Goal: Transaction & Acquisition: Purchase product/service

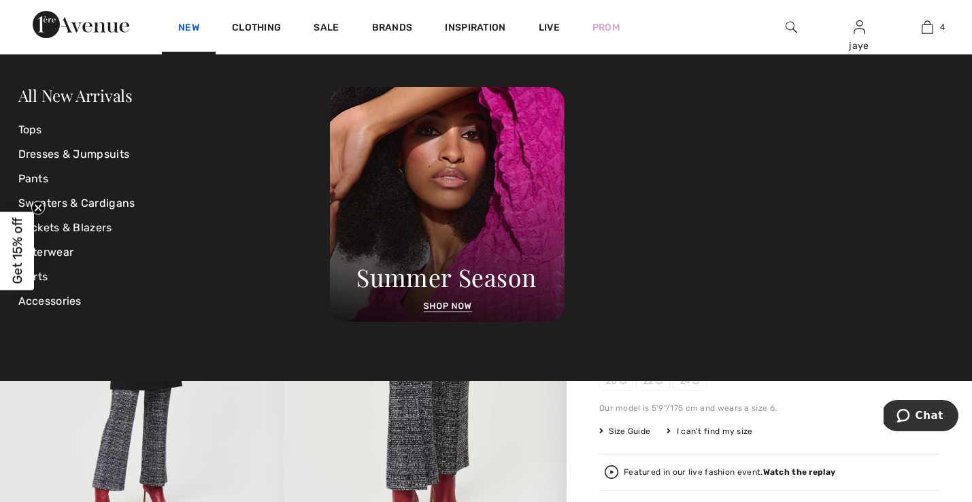
click at [197, 24] on link "New" at bounding box center [188, 29] width 21 height 14
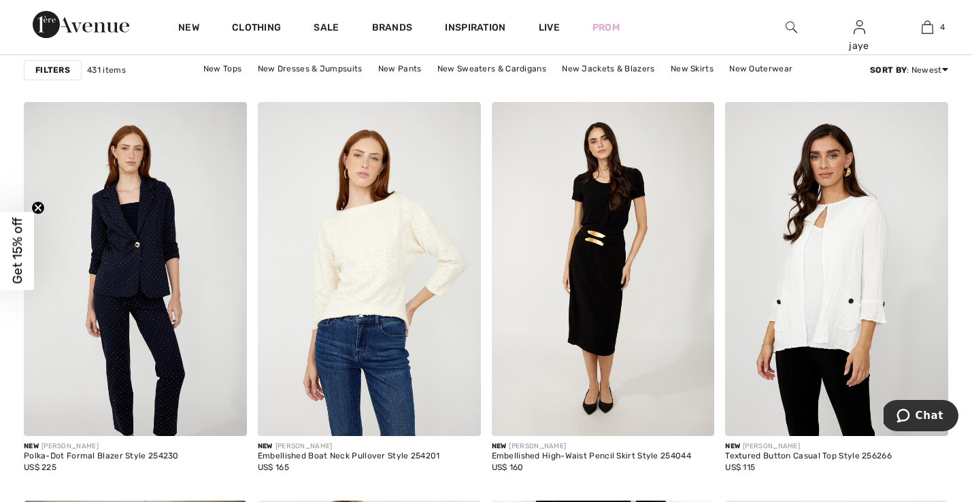
scroll to position [902, 0]
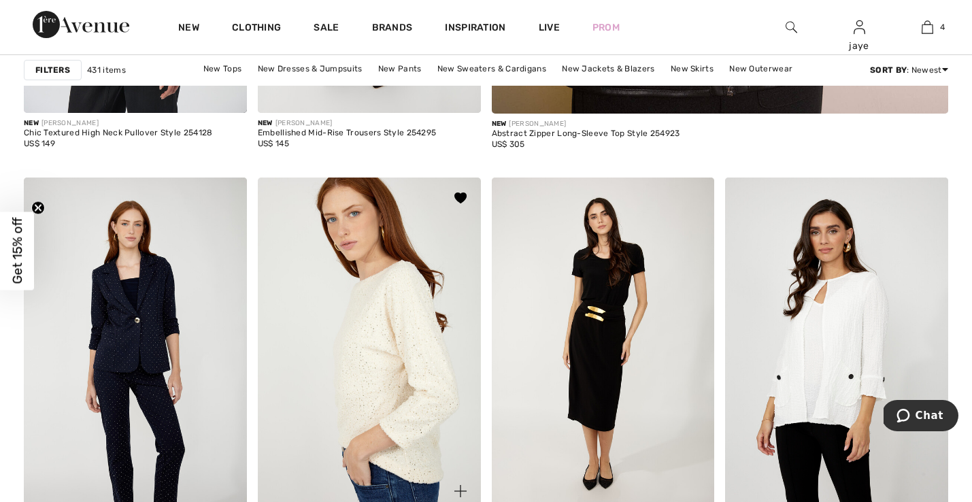
click at [397, 383] on img at bounding box center [369, 345] width 223 height 335
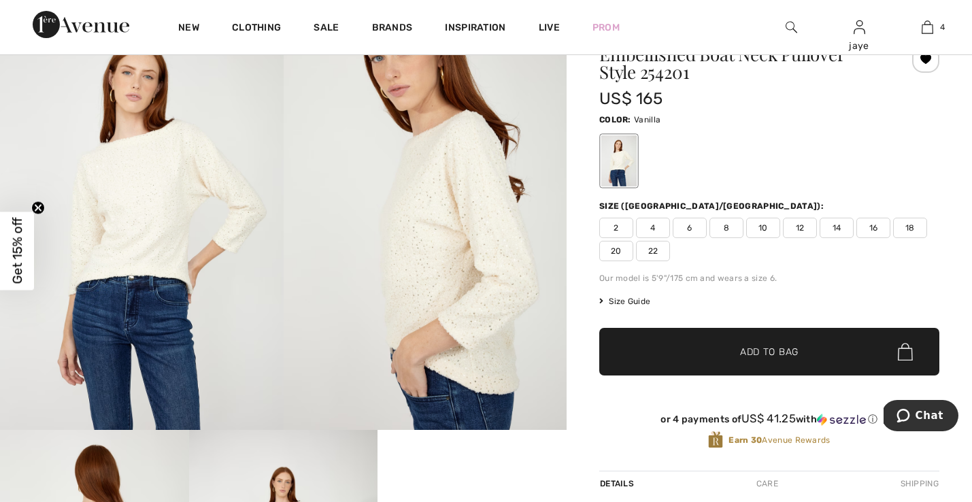
scroll to position [109, 0]
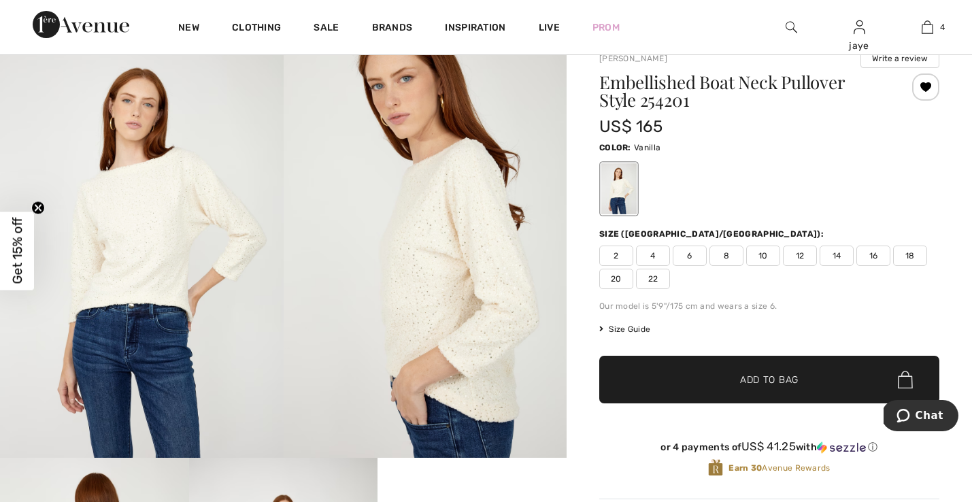
click at [658, 259] on span "4" at bounding box center [653, 256] width 34 height 20
click at [693, 386] on span "✔ Added to Bag Add to Bag" at bounding box center [770, 380] width 340 height 48
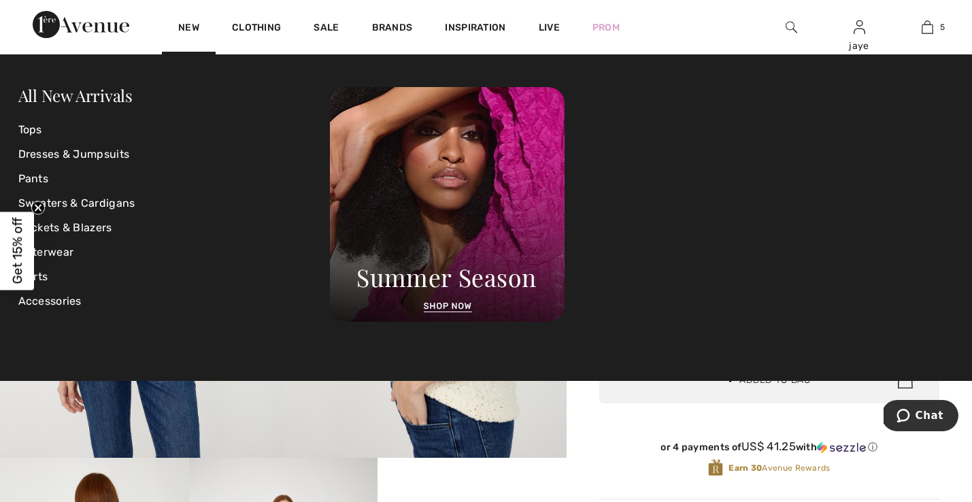
scroll to position [361, 0]
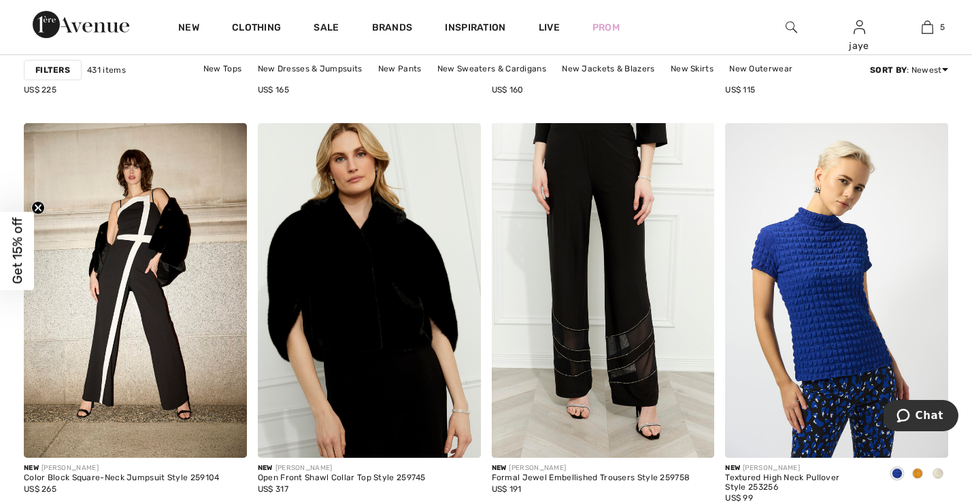
scroll to position [1377, 0]
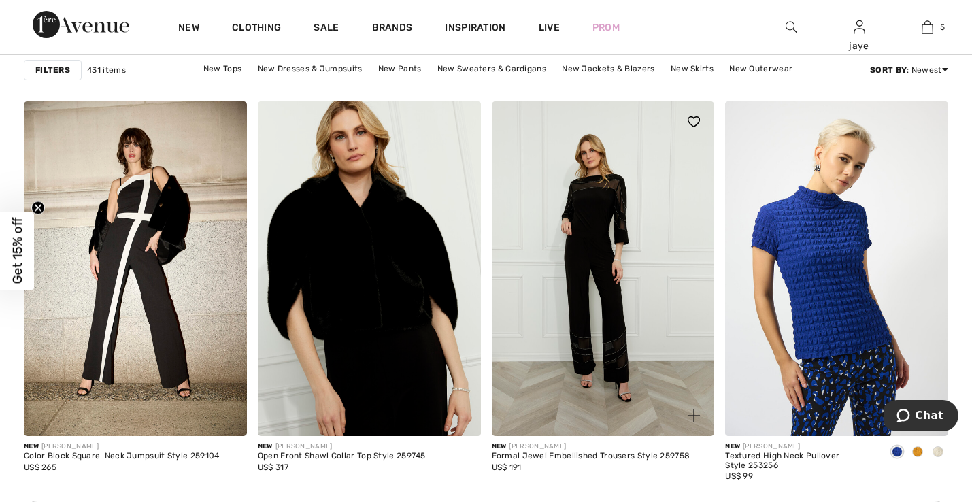
click at [607, 229] on img at bounding box center [603, 268] width 223 height 335
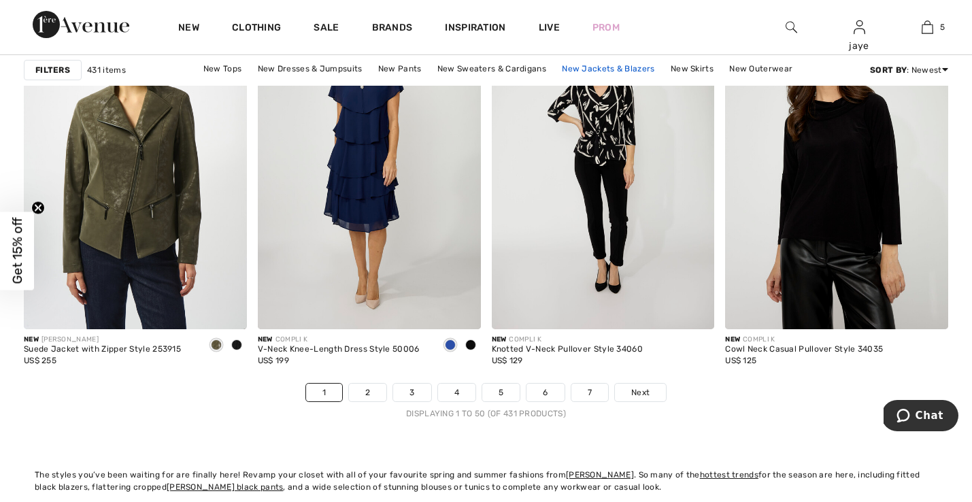
scroll to position [5941, 0]
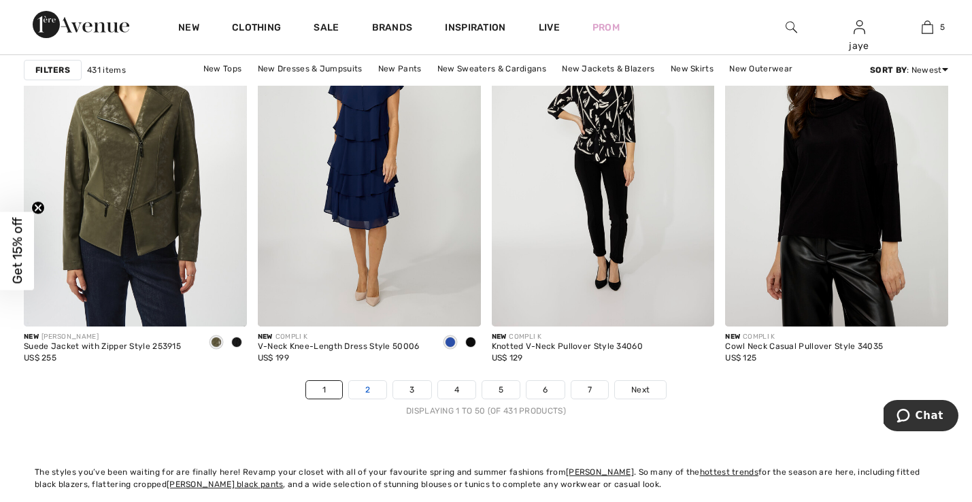
click at [364, 393] on link "2" at bounding box center [367, 390] width 37 height 18
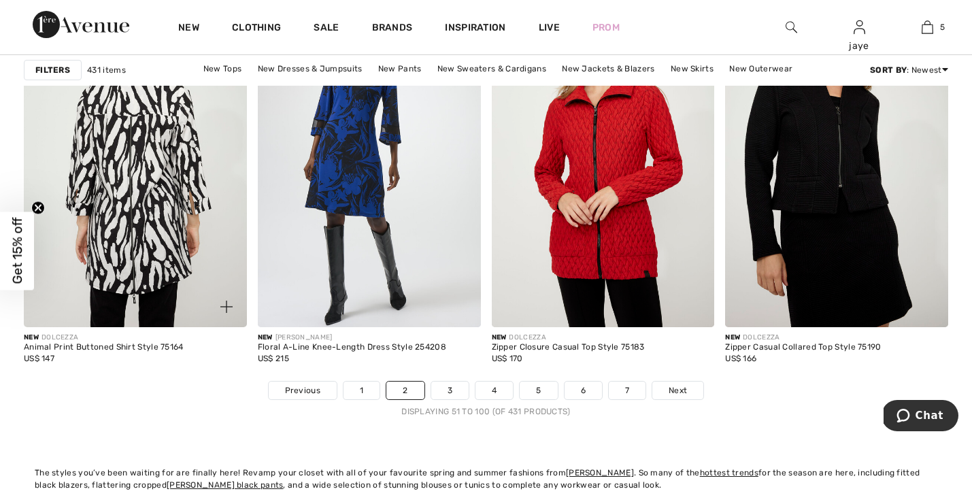
scroll to position [5960, 0]
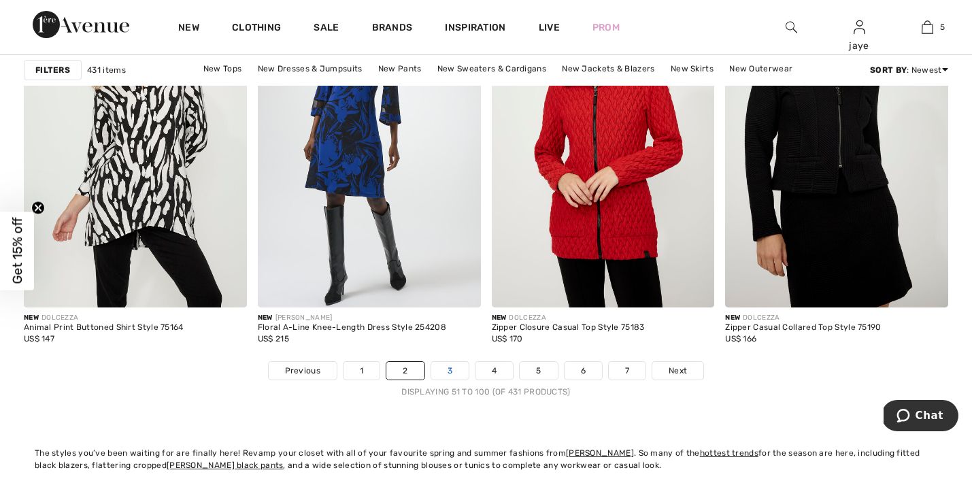
click at [448, 374] on link "3" at bounding box center [449, 371] width 37 height 18
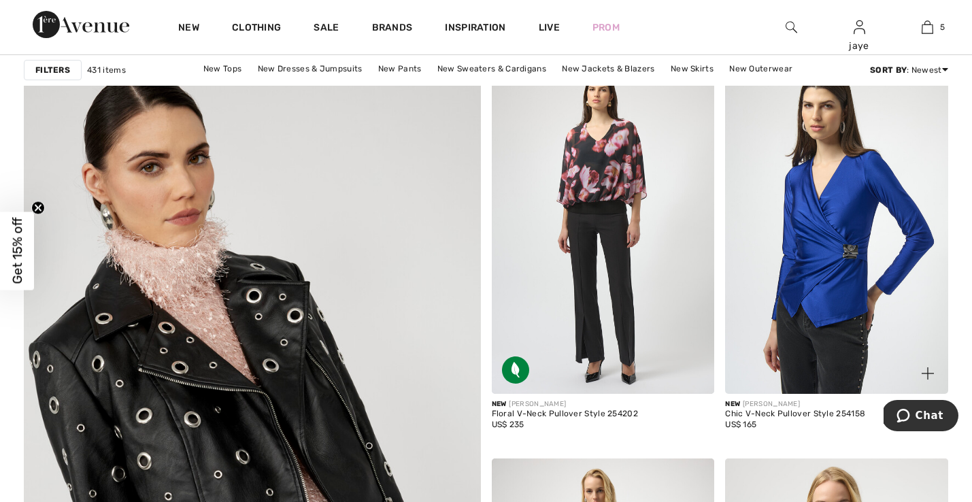
scroll to position [3330, 0]
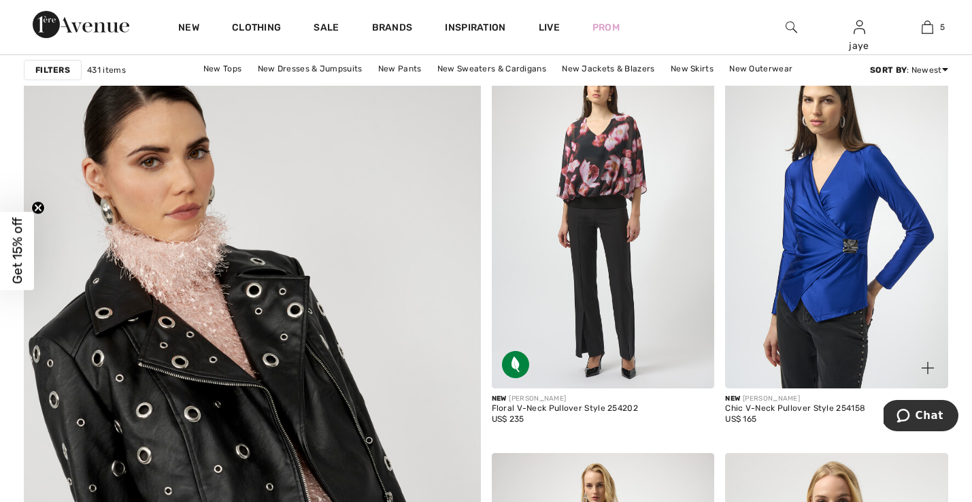
click at [806, 281] on img at bounding box center [836, 221] width 223 height 335
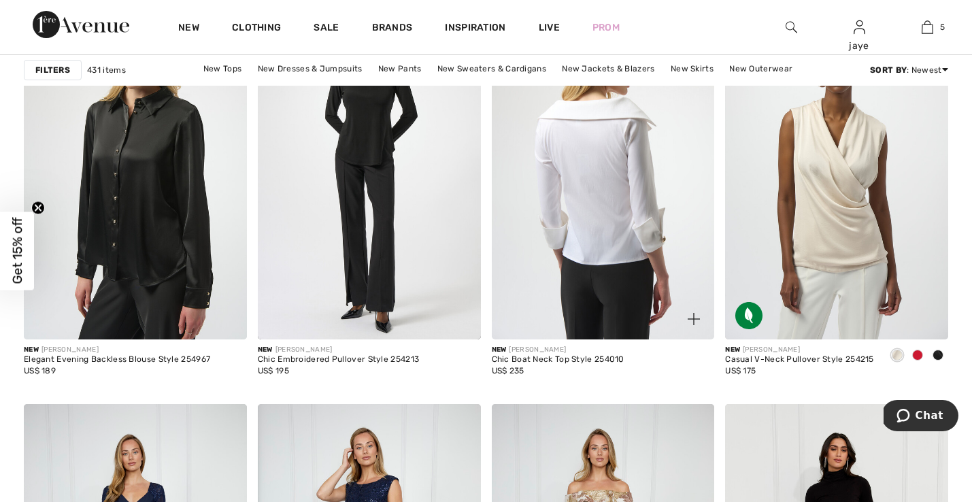
scroll to position [5131, 0]
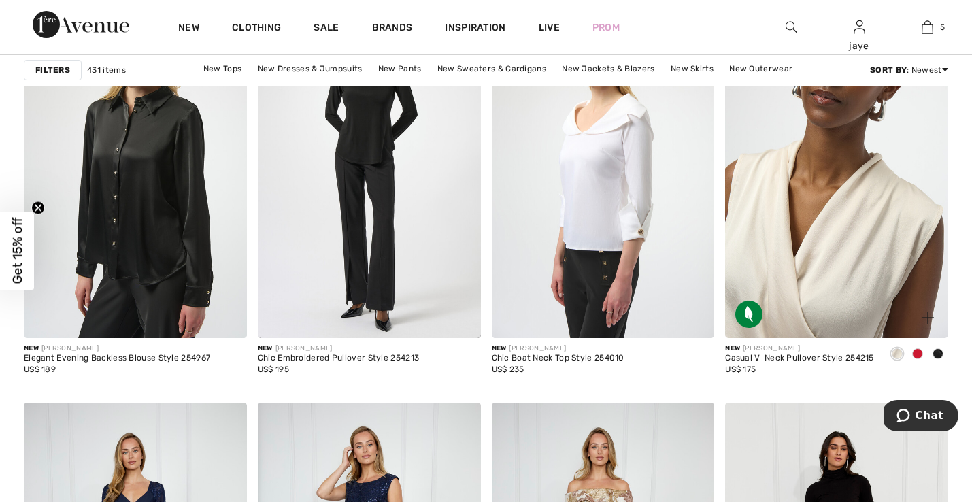
click at [885, 242] on img at bounding box center [836, 170] width 223 height 335
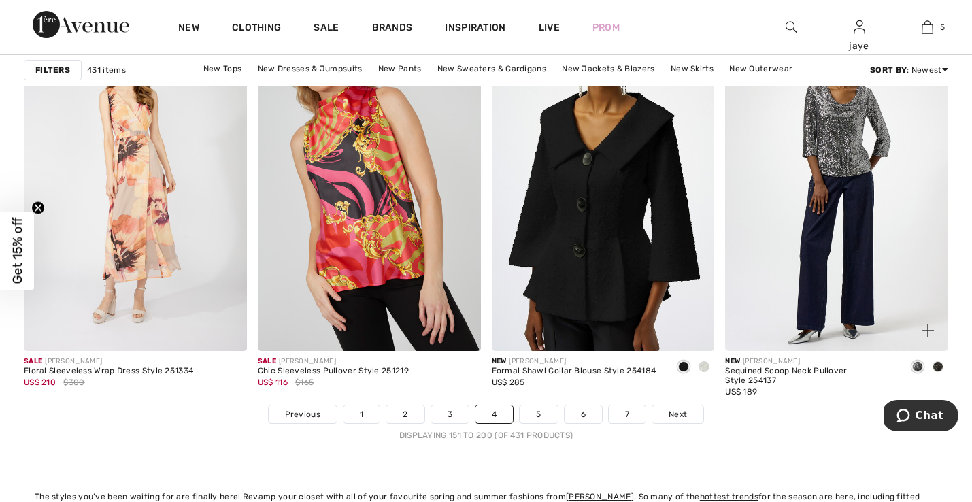
scroll to position [5918, 0]
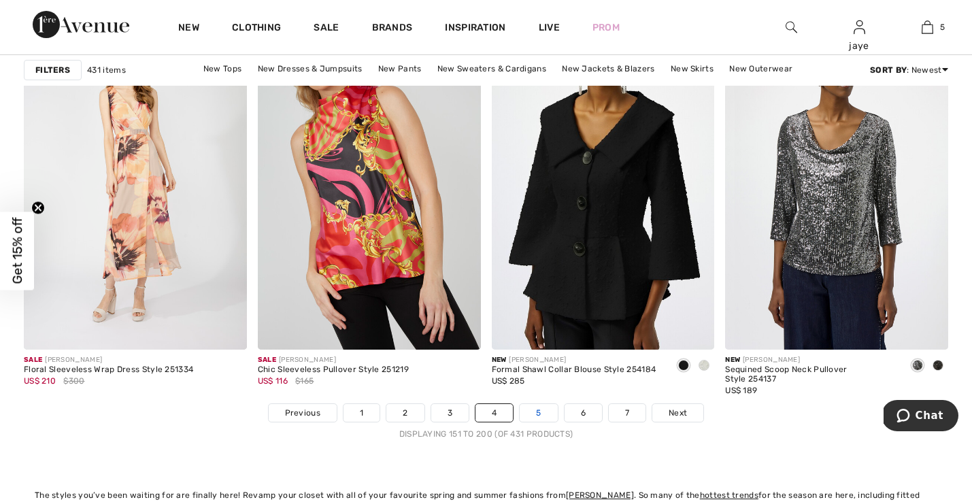
click at [547, 416] on link "5" at bounding box center [538, 413] width 37 height 18
click at [544, 416] on link "5" at bounding box center [538, 413] width 37 height 18
click at [541, 416] on link "5" at bounding box center [538, 413] width 37 height 18
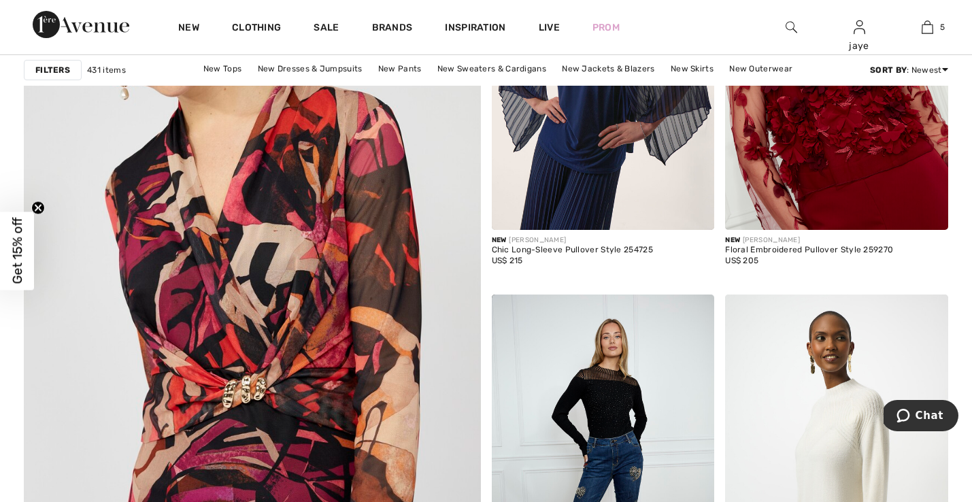
scroll to position [3479, 0]
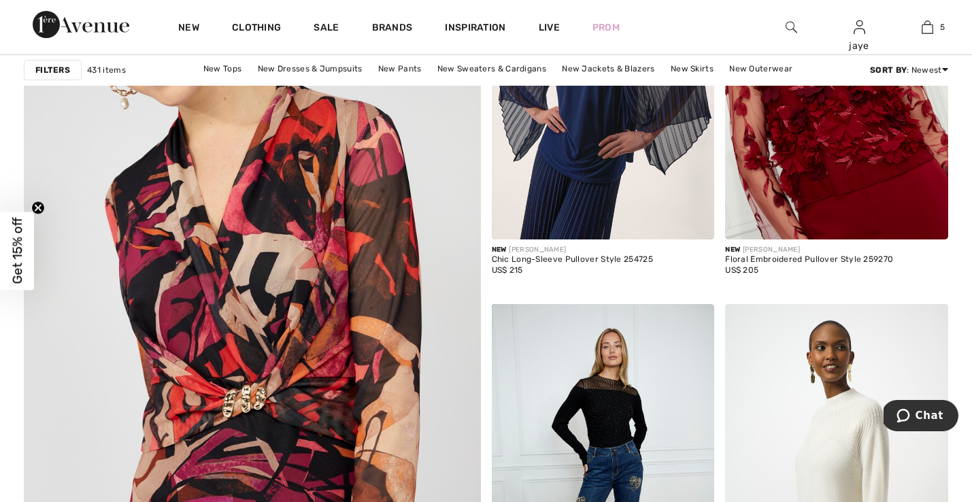
click at [318, 312] on img at bounding box center [252, 316] width 549 height 823
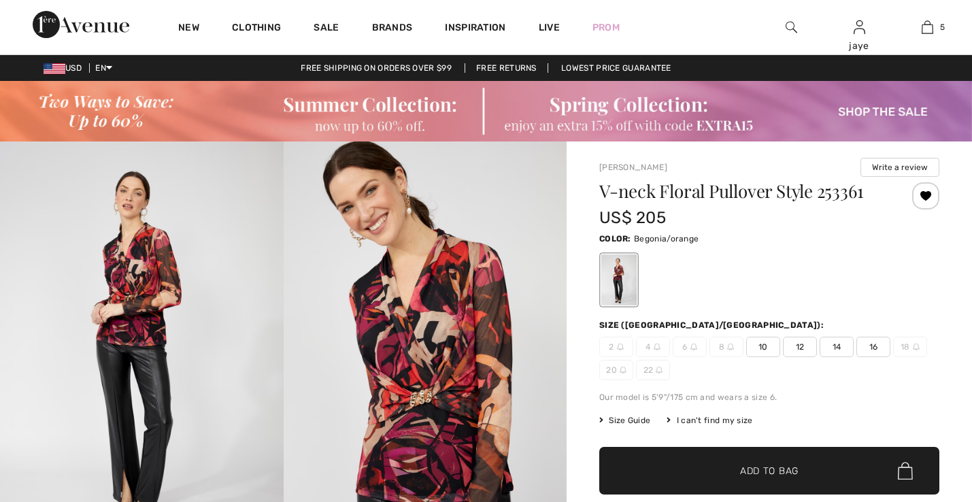
click at [766, 350] on span "10" at bounding box center [764, 347] width 34 height 20
click at [748, 470] on span "Add to Bag" at bounding box center [769, 471] width 59 height 14
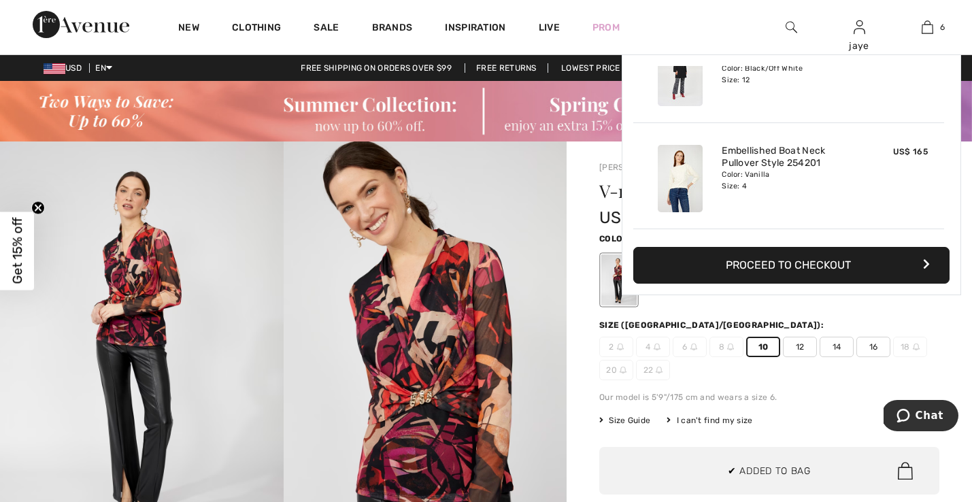
scroll to position [467, 0]
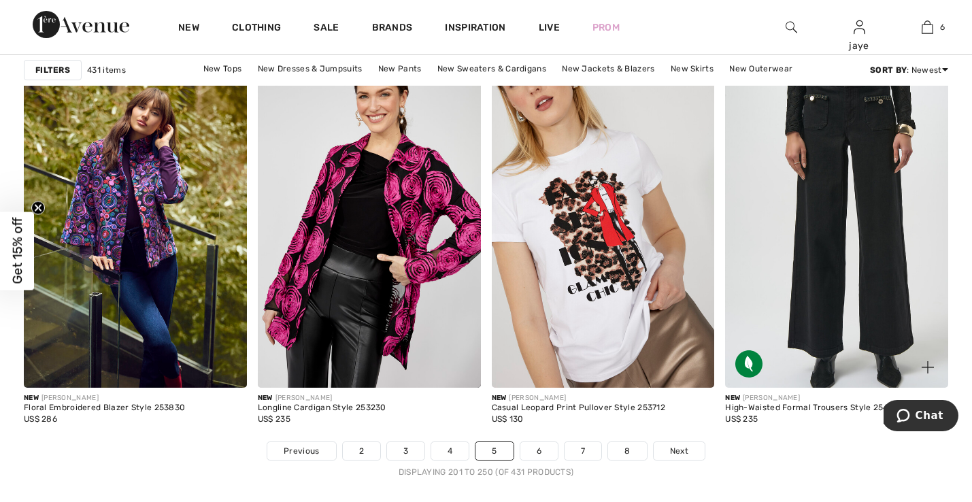
scroll to position [5880, 0]
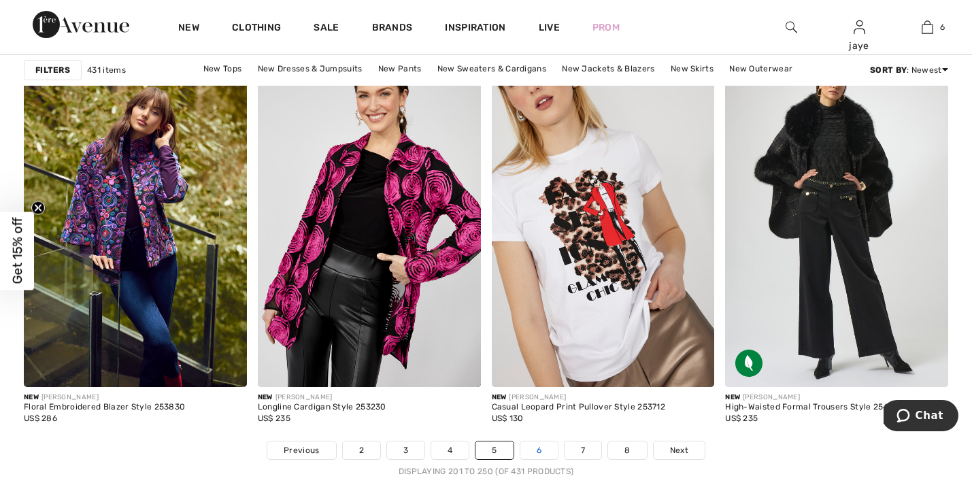
click at [546, 451] on link "6" at bounding box center [539, 451] width 37 height 18
click at [542, 452] on link "6" at bounding box center [539, 451] width 37 height 18
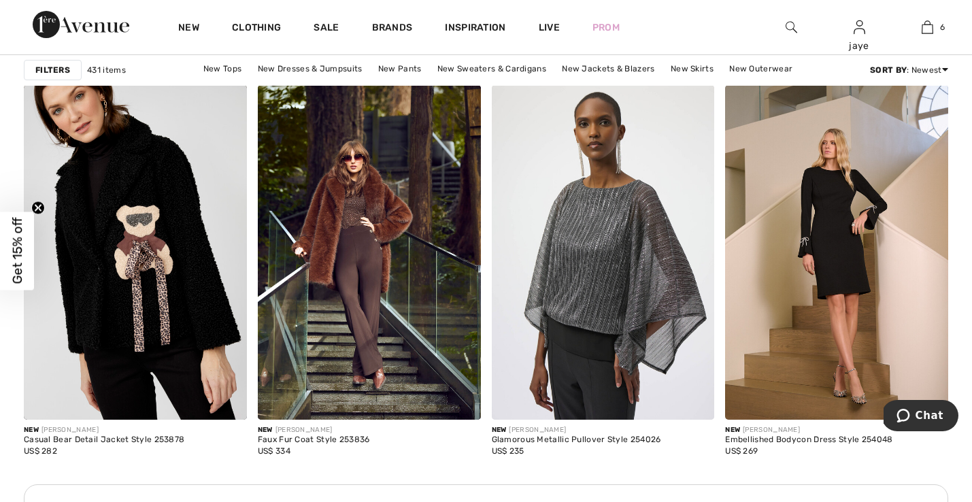
scroll to position [1394, 0]
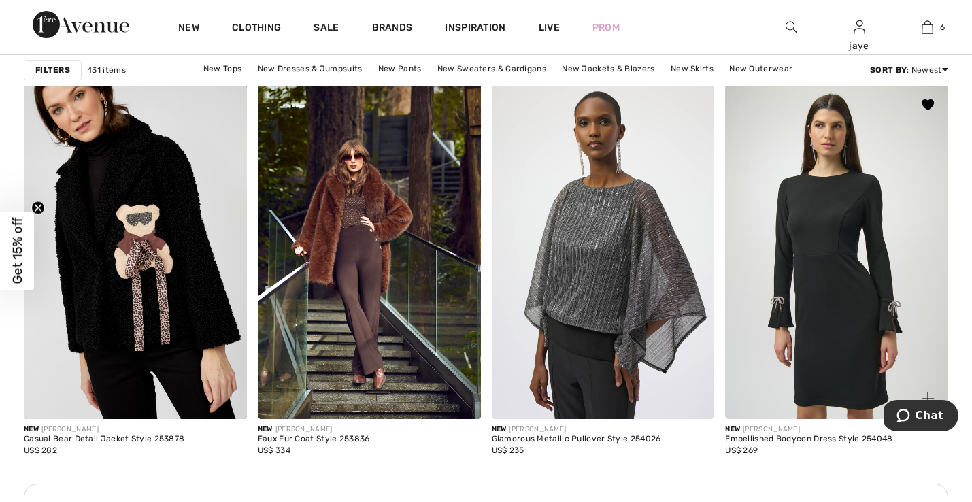
click at [845, 353] on img at bounding box center [836, 251] width 223 height 335
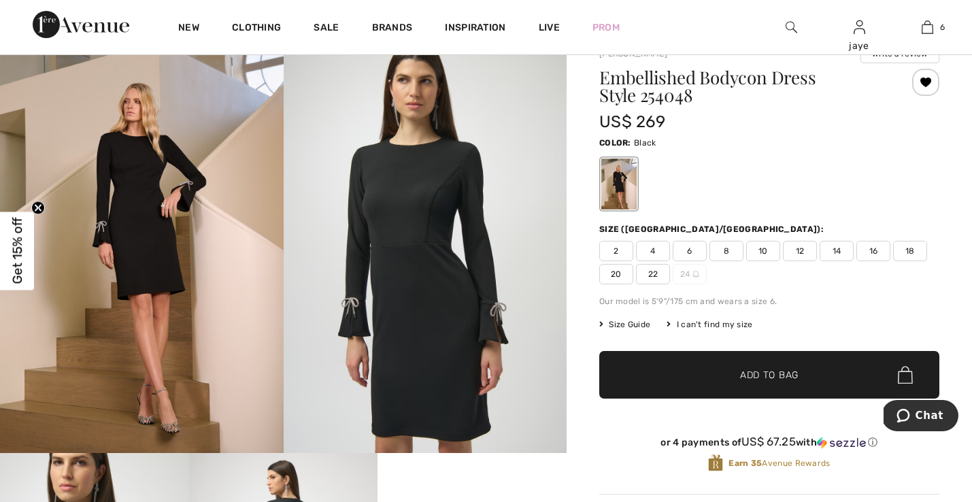
scroll to position [112, 0]
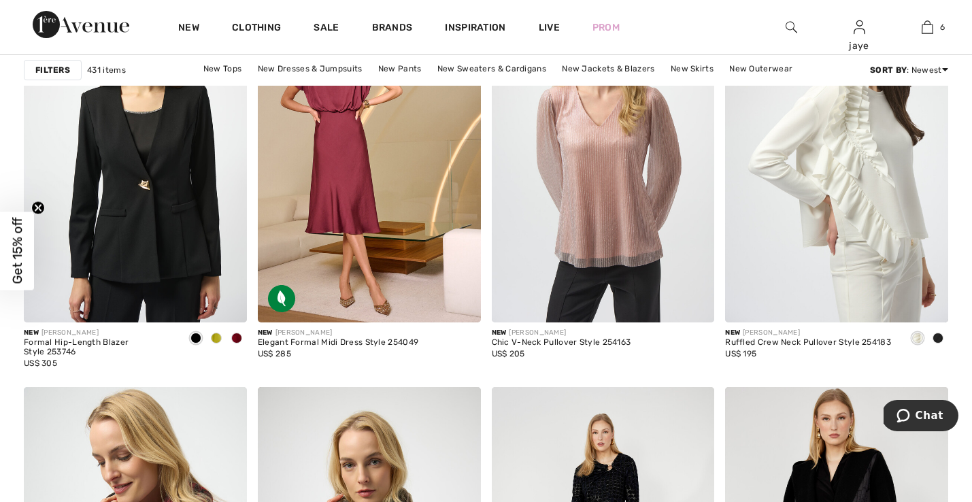
scroll to position [2044, 0]
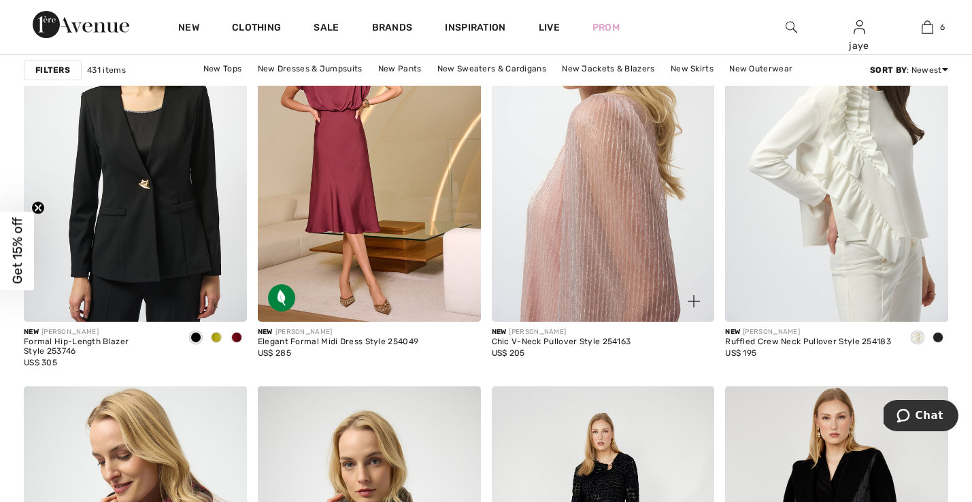
click at [618, 225] on img at bounding box center [603, 154] width 223 height 335
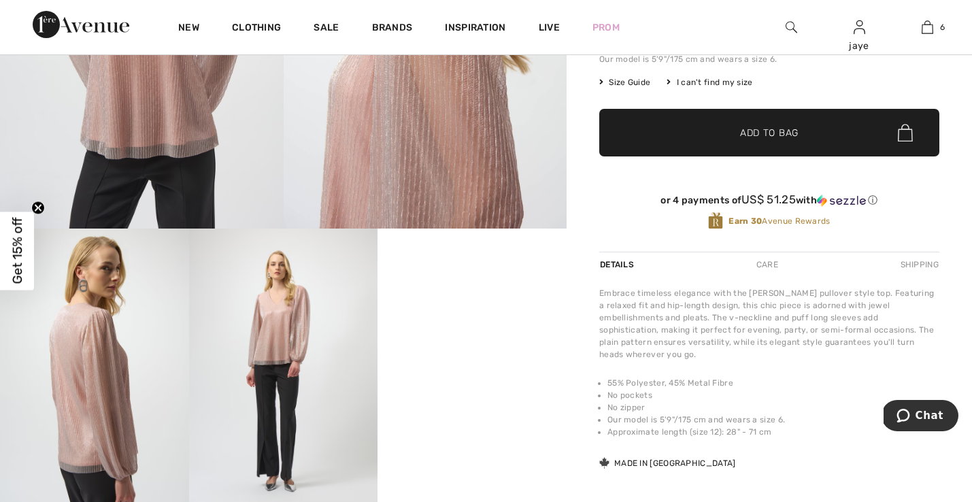
scroll to position [339, 0]
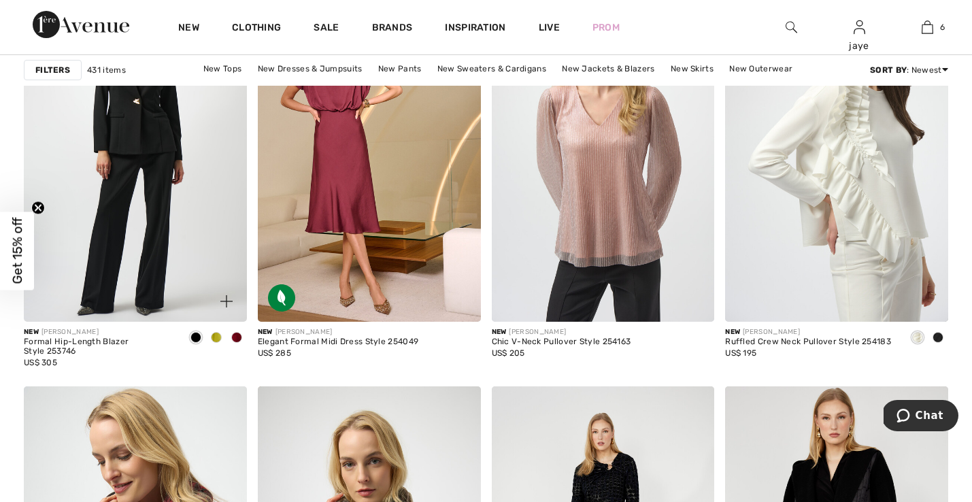
click at [182, 242] on img at bounding box center [135, 154] width 223 height 335
click at [164, 238] on img at bounding box center [135, 154] width 223 height 335
click at [165, 238] on img at bounding box center [135, 154] width 223 height 335
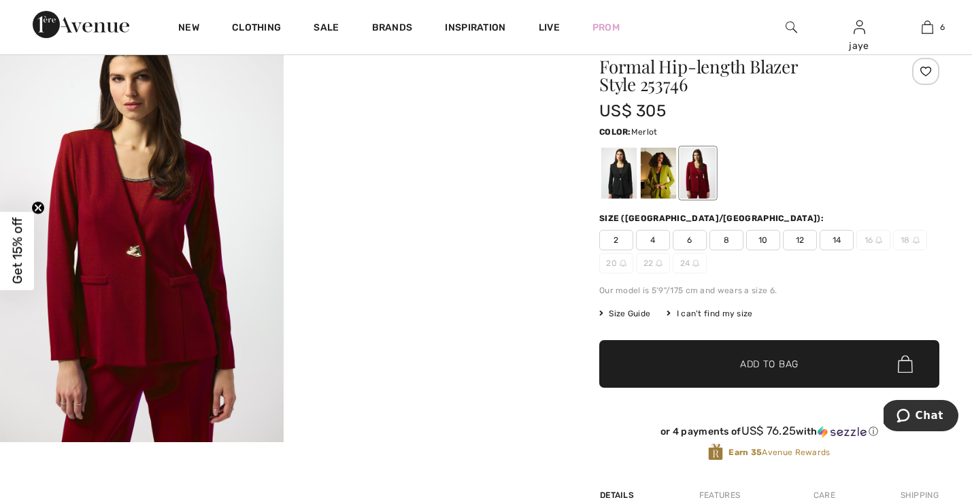
scroll to position [126, 0]
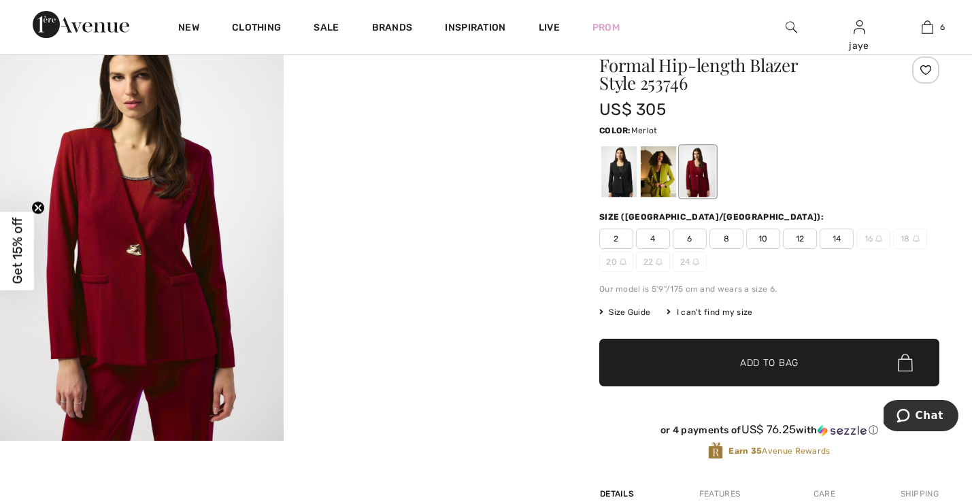
click at [694, 238] on span "6" at bounding box center [690, 239] width 34 height 20
click at [689, 370] on span "✔ Added to Bag Add to Bag" at bounding box center [770, 363] width 340 height 48
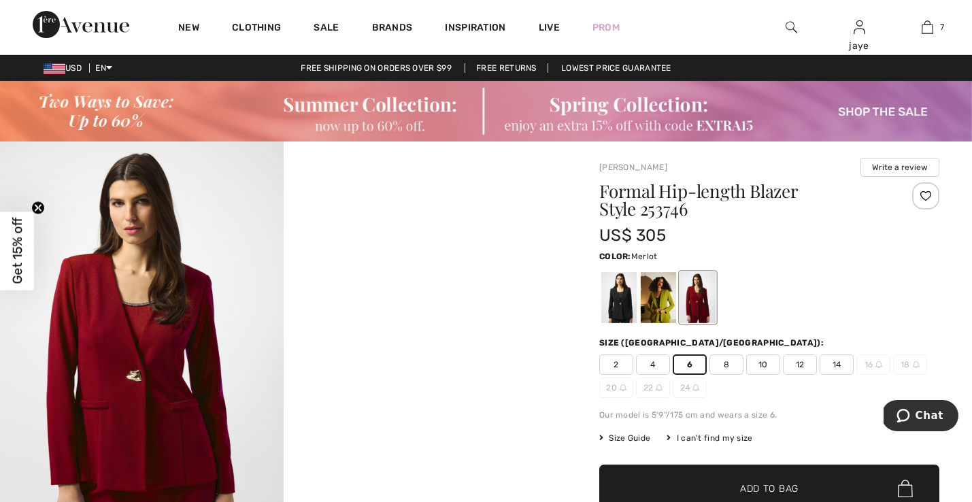
scroll to position [0, 0]
click at [620, 311] on div at bounding box center [619, 297] width 35 height 51
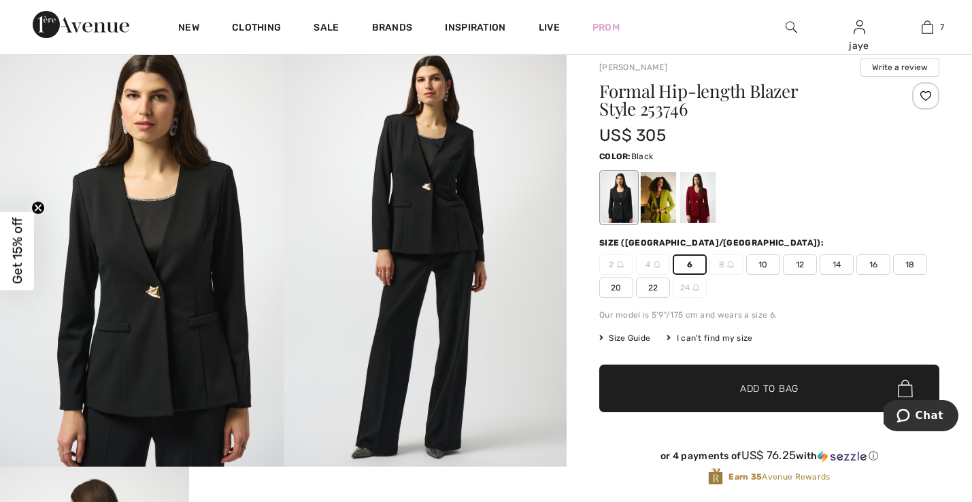
scroll to position [103, 0]
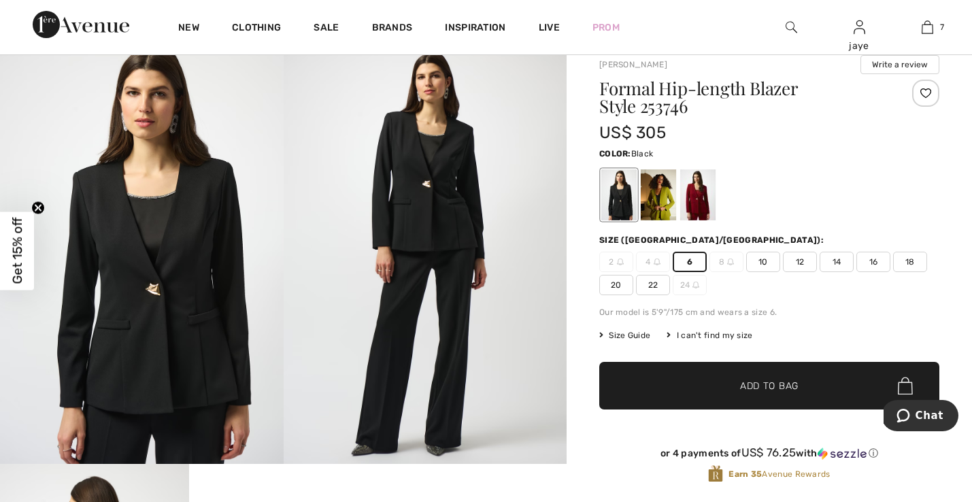
click at [652, 380] on span "✔ Added to Bag Add to Bag" at bounding box center [770, 386] width 340 height 48
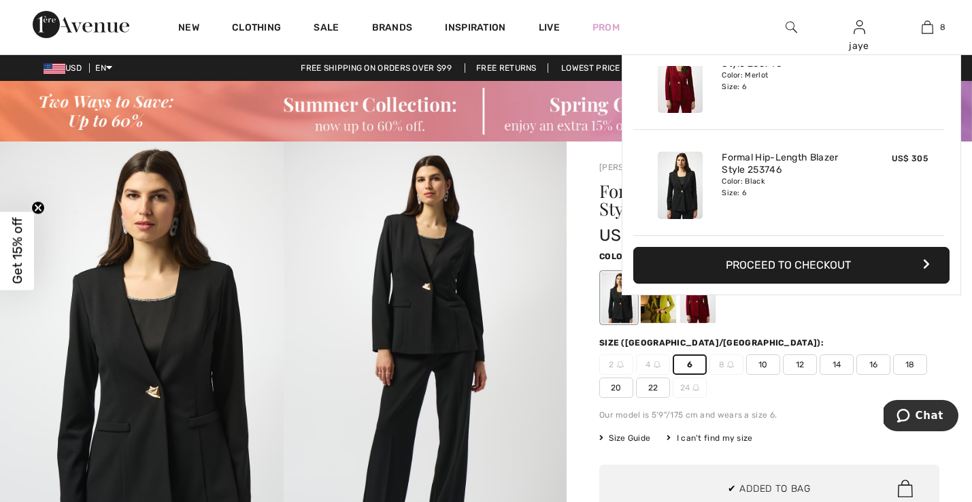
scroll to position [0, 0]
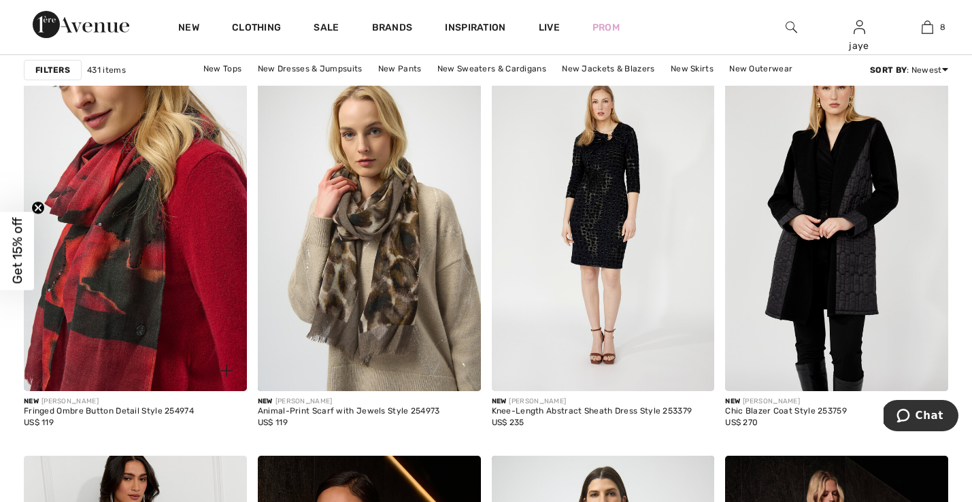
click at [228, 284] on img at bounding box center [135, 223] width 223 height 335
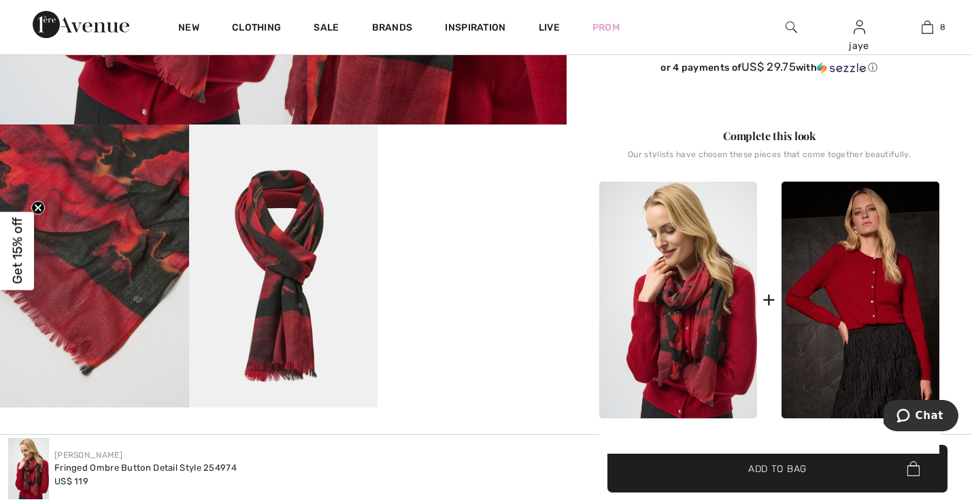
scroll to position [280, 0]
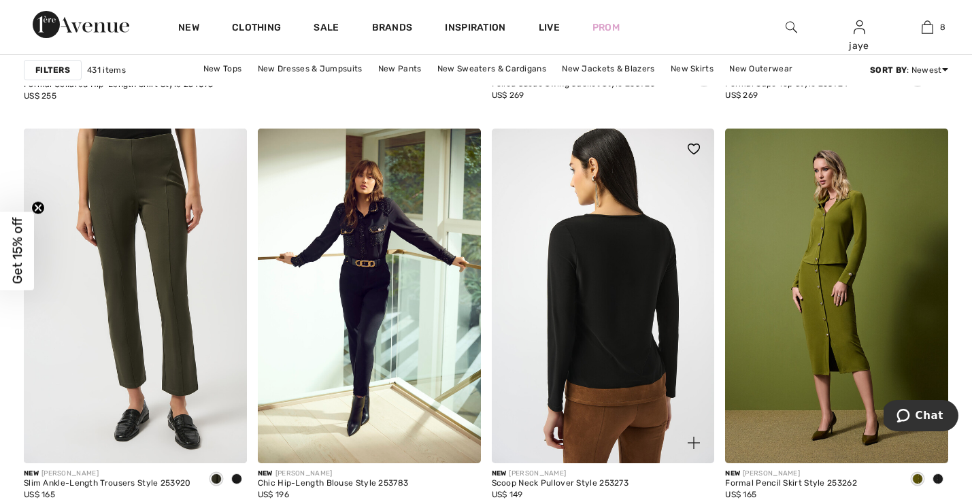
scroll to position [4068, 0]
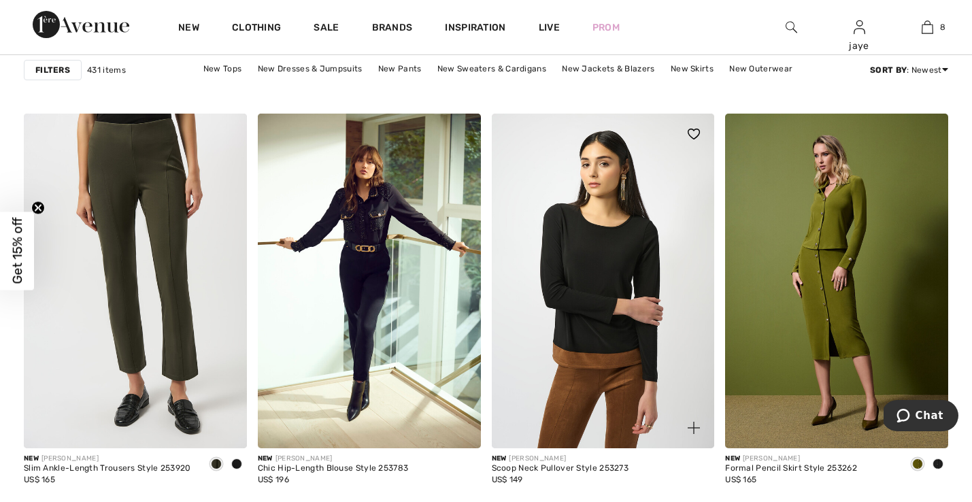
click at [692, 135] on img at bounding box center [694, 134] width 12 height 11
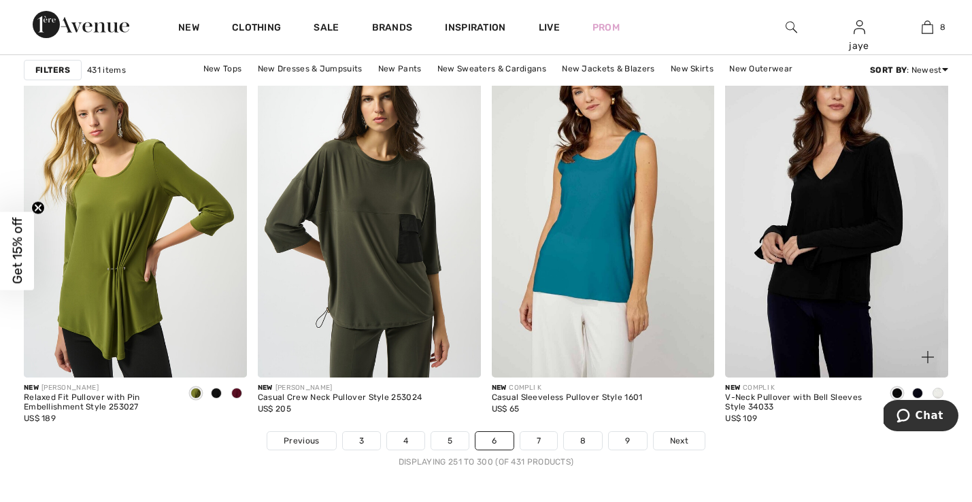
scroll to position [5891, 0]
click at [855, 239] on img at bounding box center [836, 209] width 223 height 335
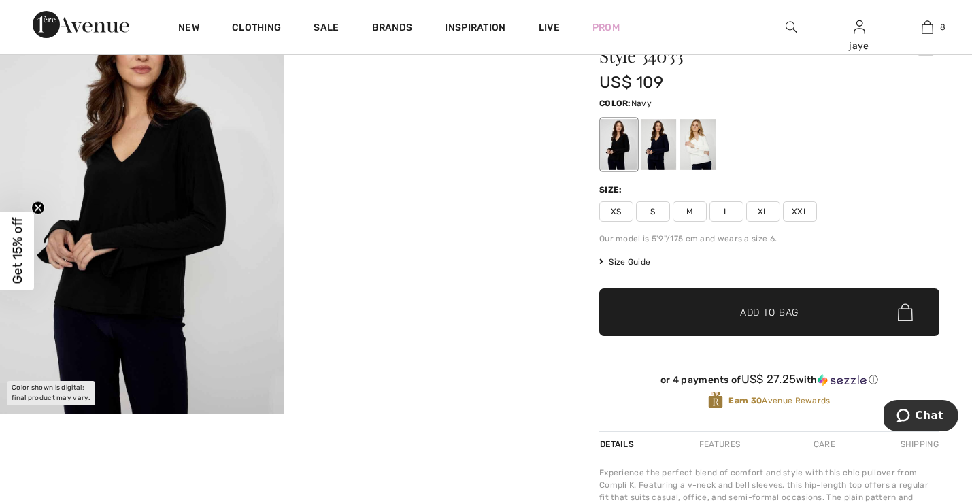
click at [660, 148] on div at bounding box center [658, 144] width 35 height 51
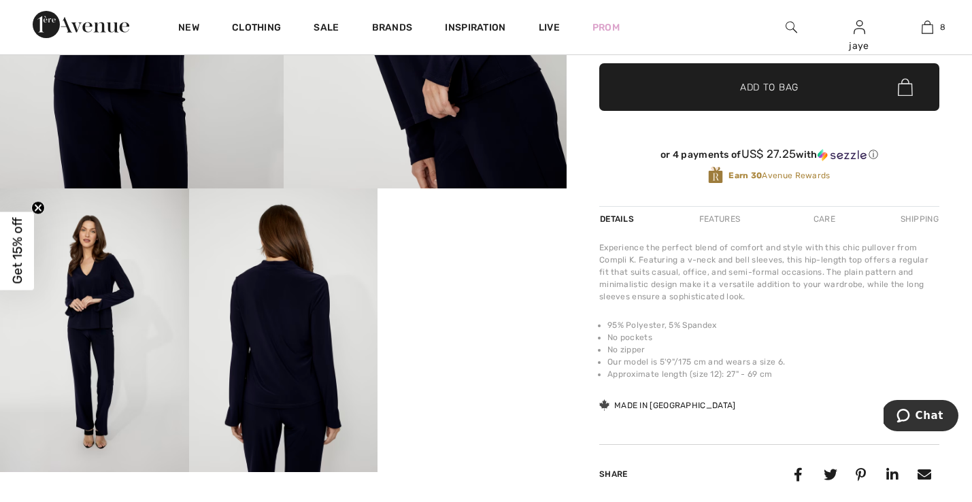
scroll to position [379, 0]
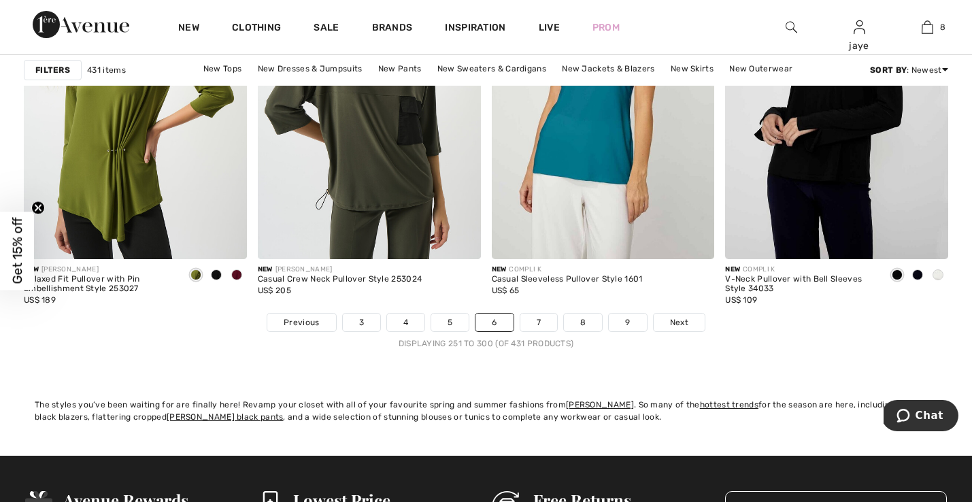
scroll to position [6009, 0]
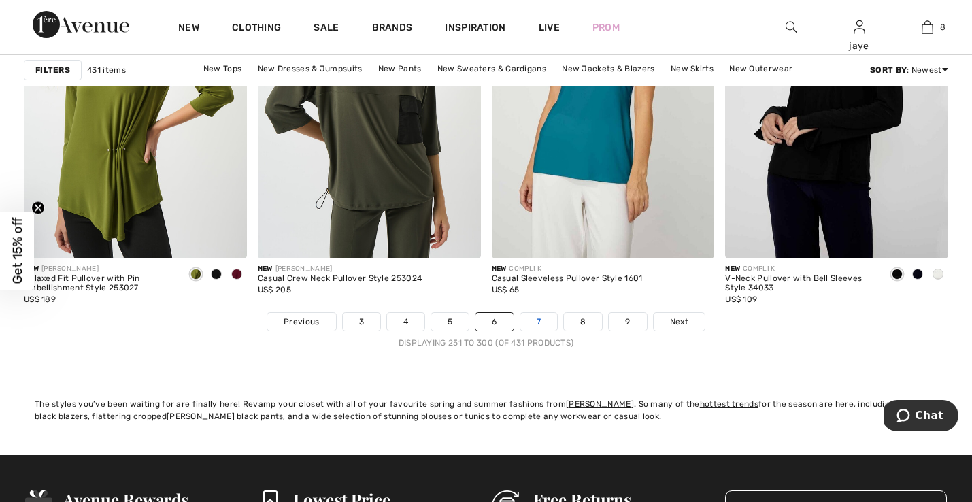
click at [537, 327] on link "7" at bounding box center [539, 322] width 37 height 18
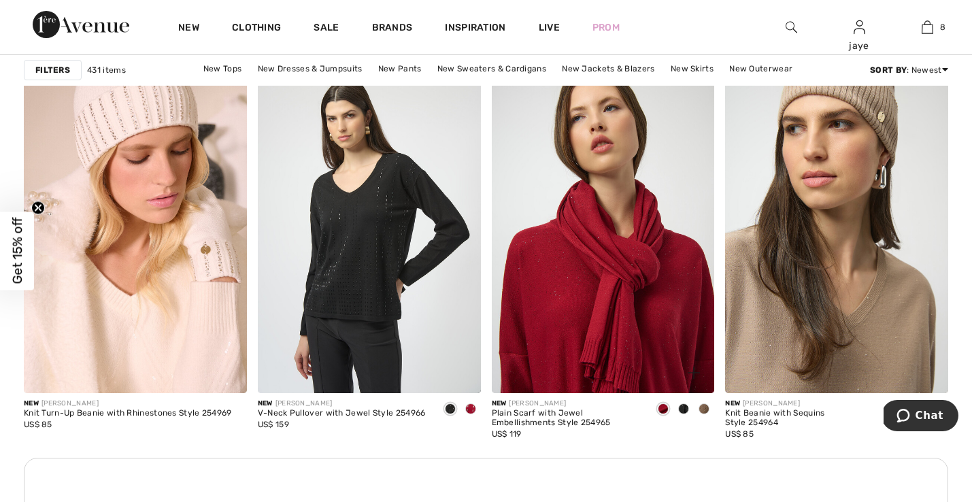
scroll to position [2768, 0]
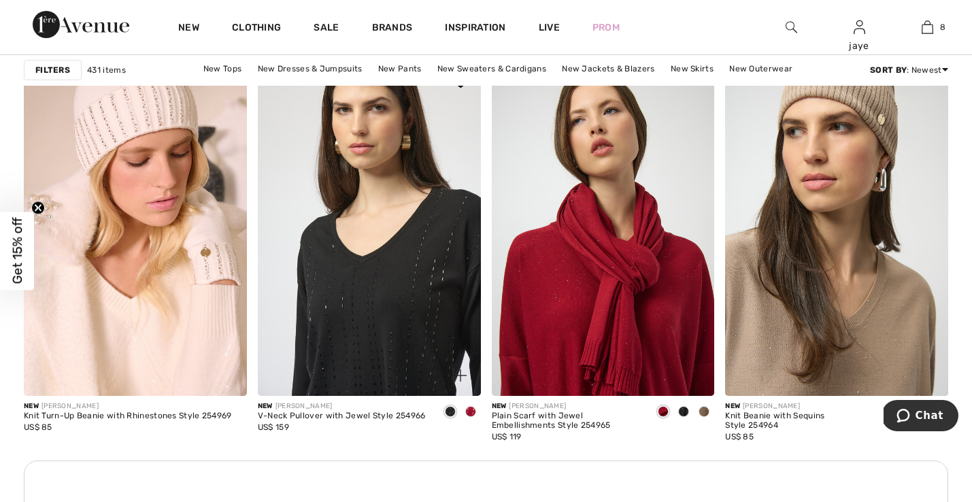
click at [385, 288] on img at bounding box center [369, 229] width 223 height 335
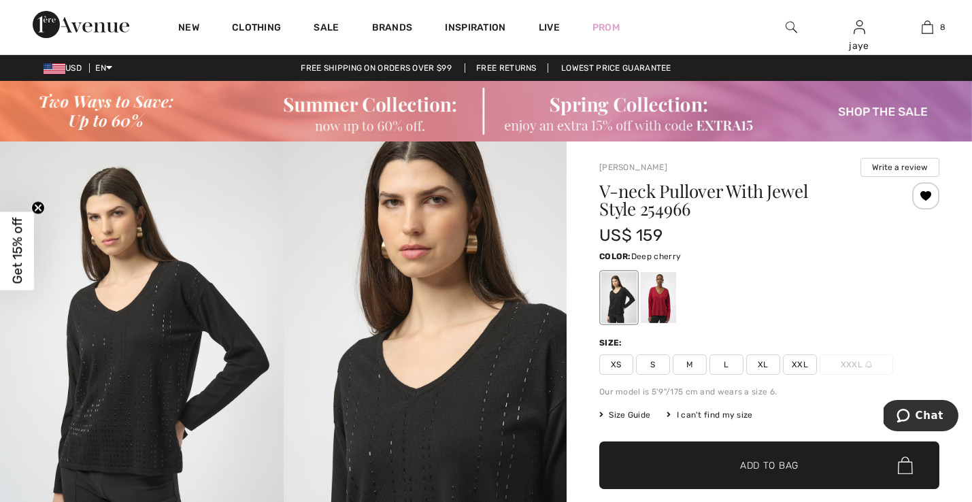
click at [661, 314] on div at bounding box center [658, 297] width 35 height 51
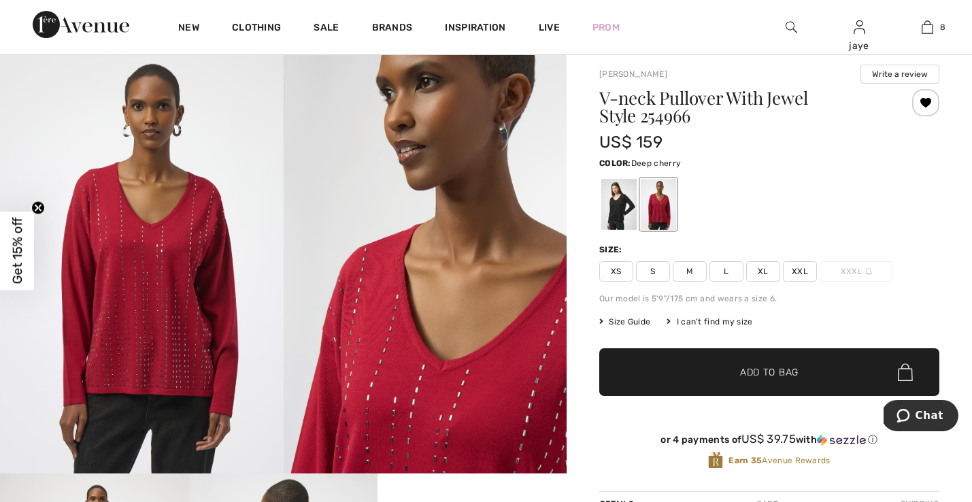
scroll to position [95, 0]
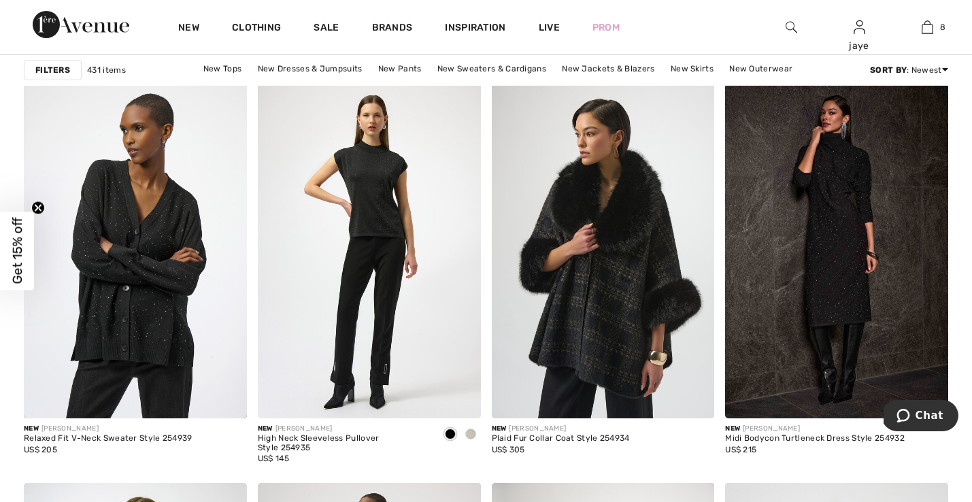
scroll to position [4099, 0]
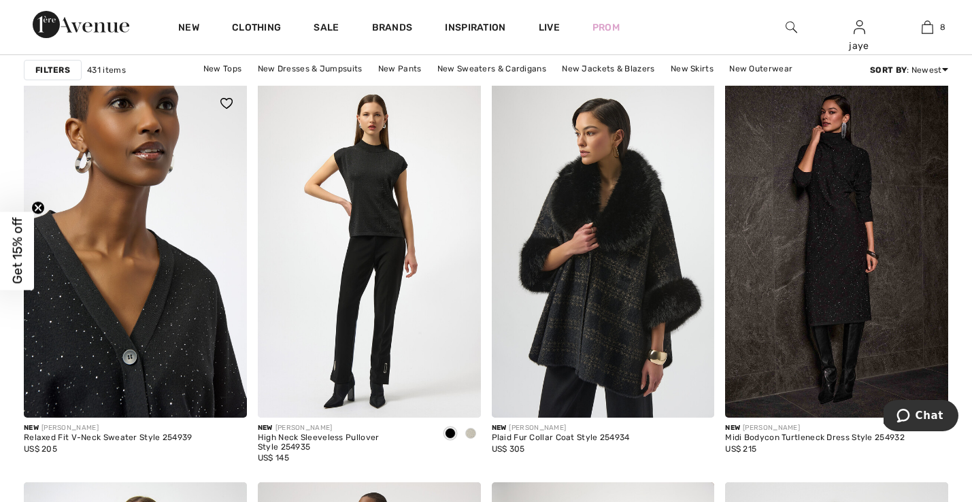
click at [191, 353] on img at bounding box center [135, 250] width 223 height 335
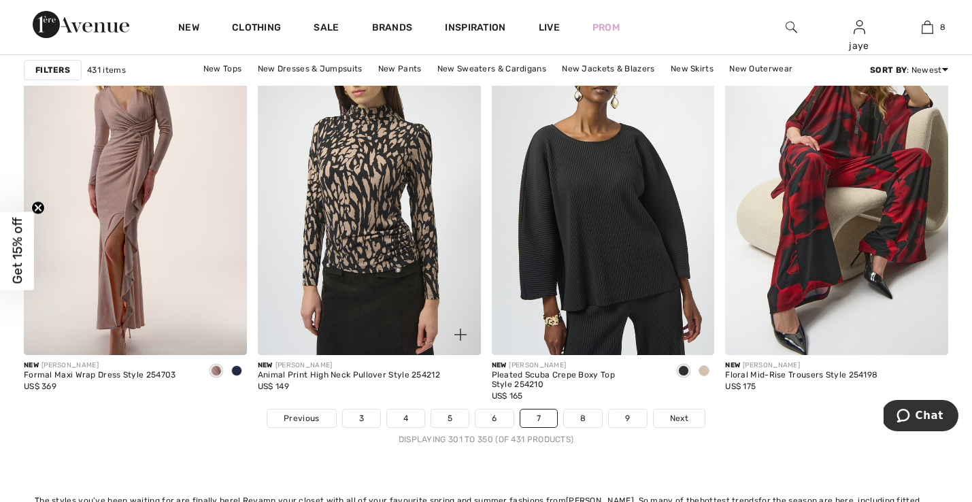
scroll to position [5896, 0]
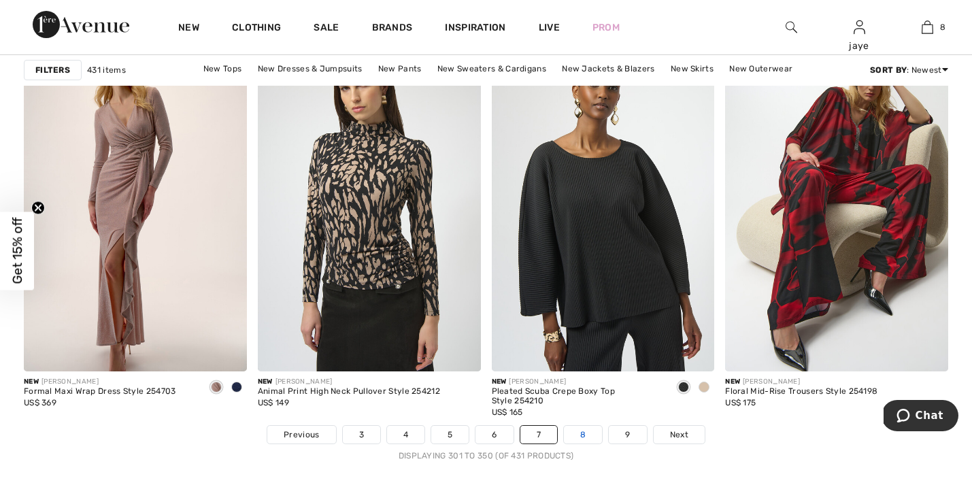
click at [579, 438] on link "8" at bounding box center [583, 435] width 38 height 18
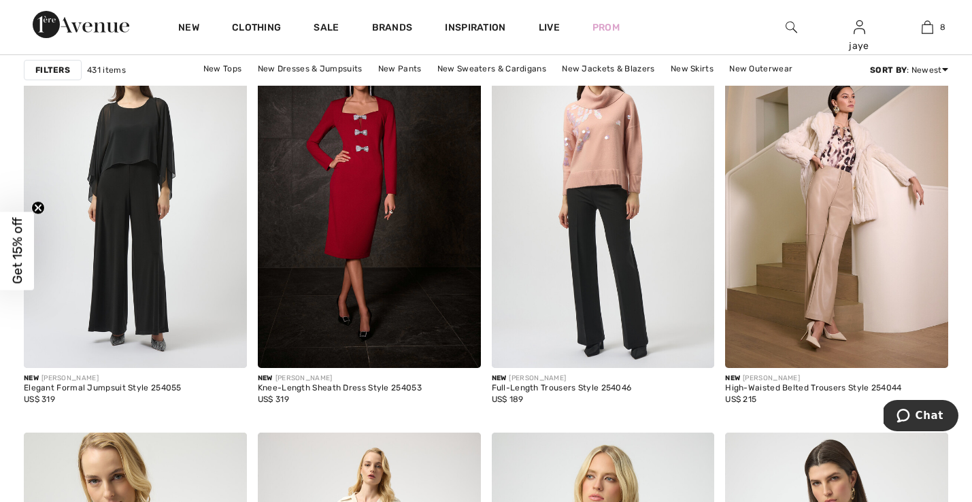
scroll to position [2398, 0]
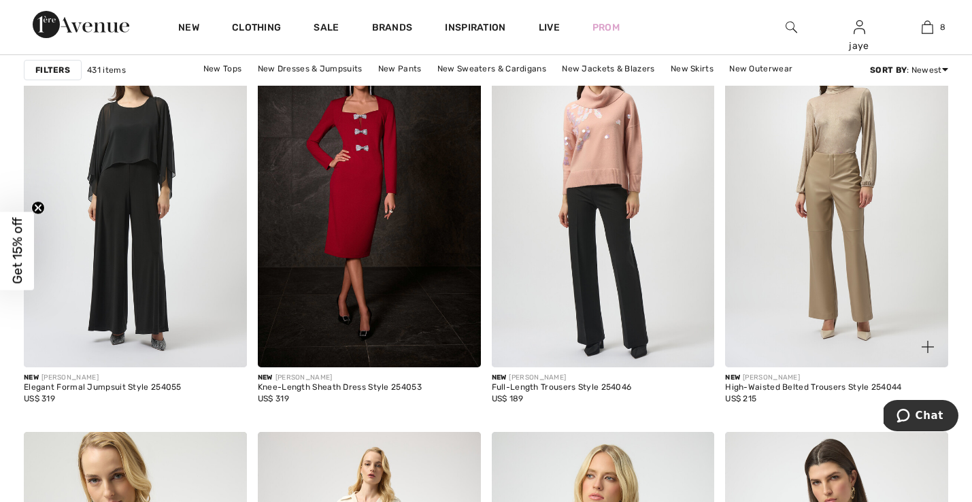
click at [823, 298] on img at bounding box center [836, 200] width 223 height 335
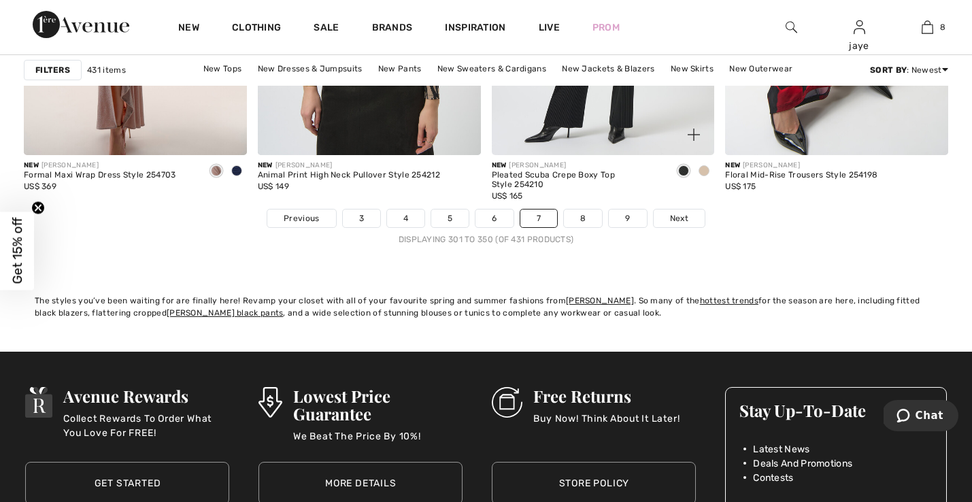
scroll to position [6123, 0]
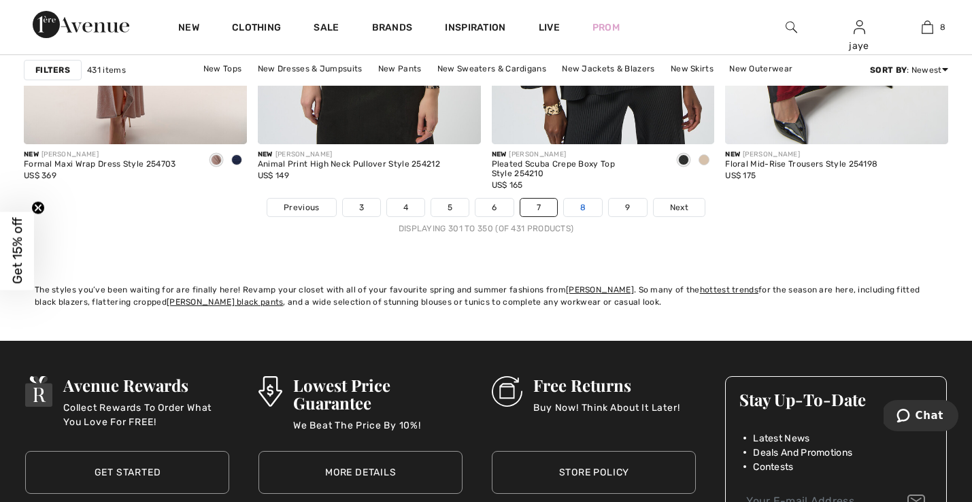
click at [587, 210] on link "8" at bounding box center [583, 208] width 38 height 18
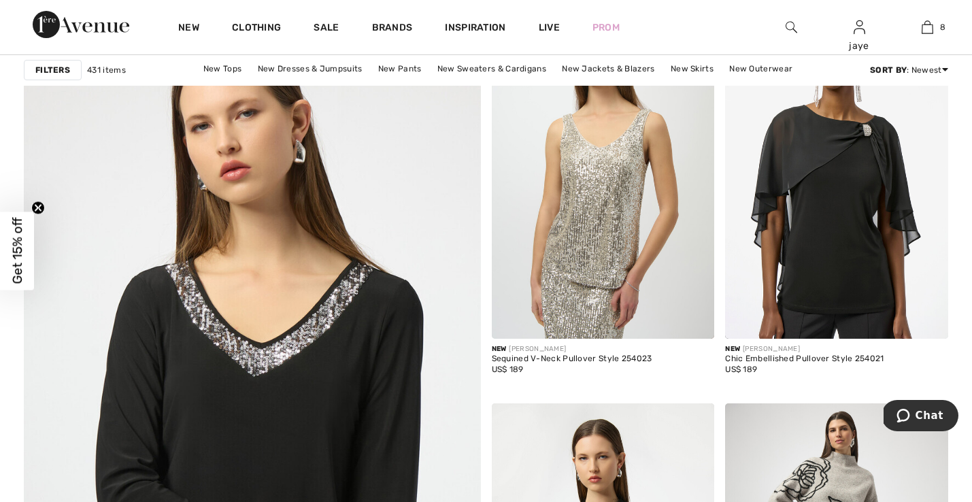
scroll to position [3380, 0]
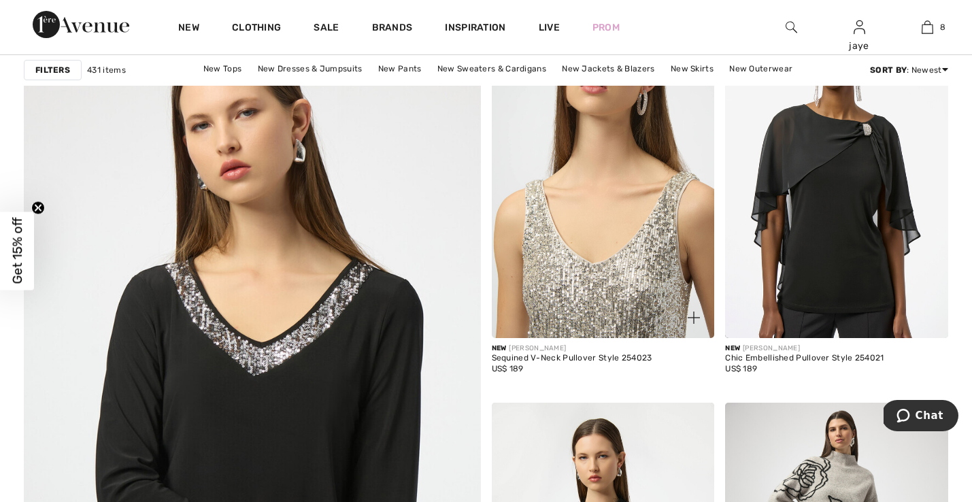
click at [600, 283] on img at bounding box center [603, 170] width 223 height 335
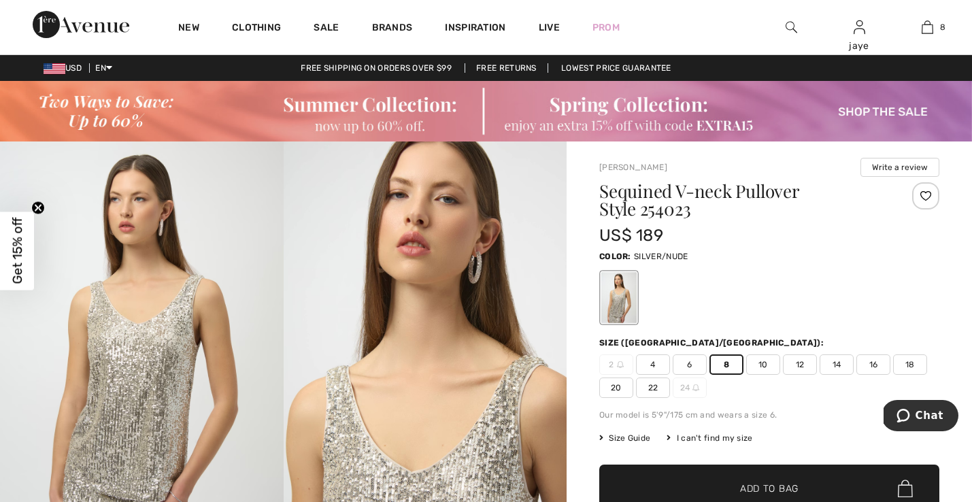
click at [726, 480] on span "✔ Added to Bag Add to Bag" at bounding box center [770, 489] width 340 height 48
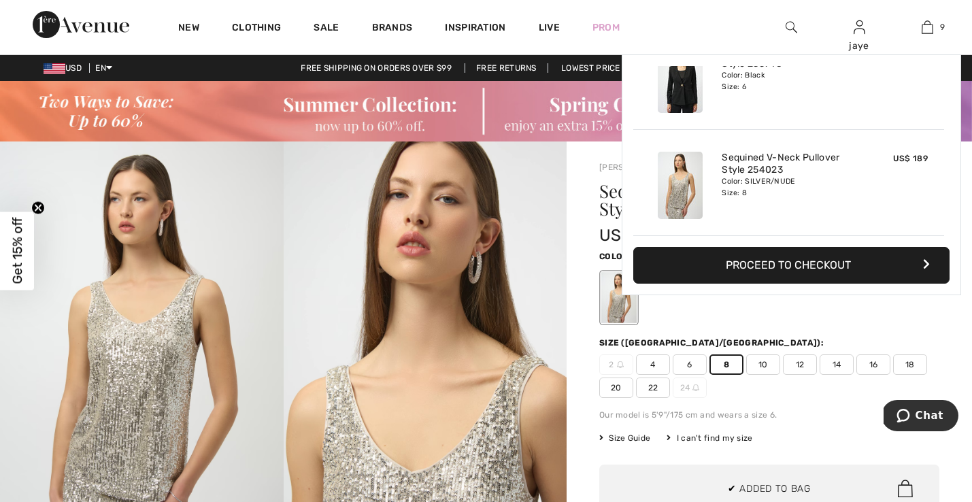
scroll to position [785, 0]
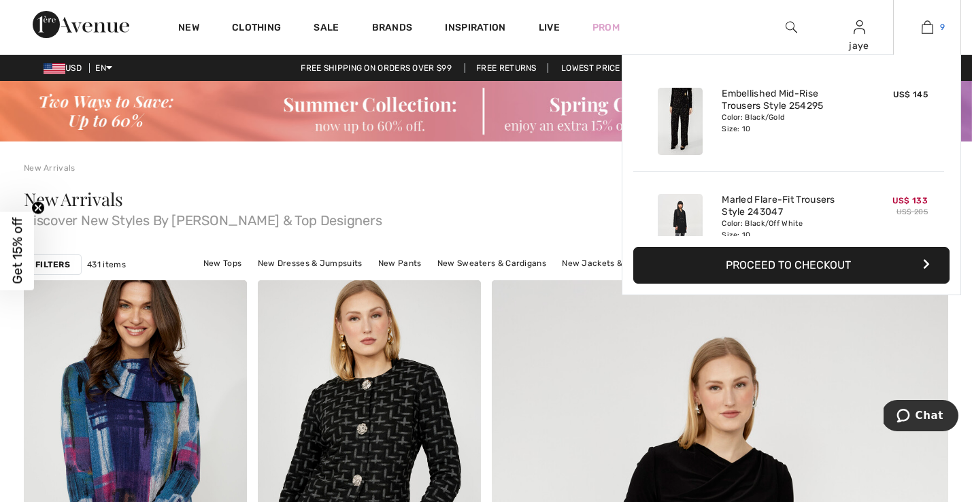
click at [928, 33] on img at bounding box center [928, 27] width 12 height 16
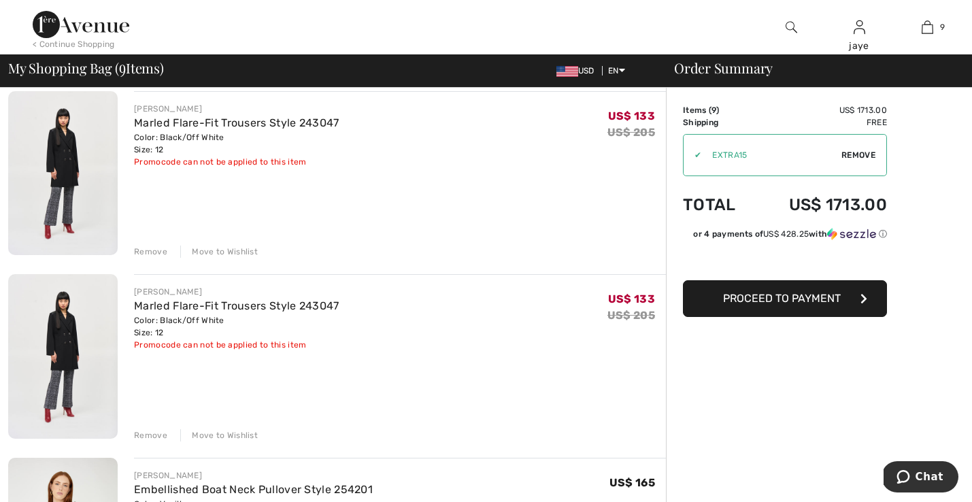
scroll to position [476, 0]
click at [161, 435] on div "Remove" at bounding box center [150, 435] width 33 height 12
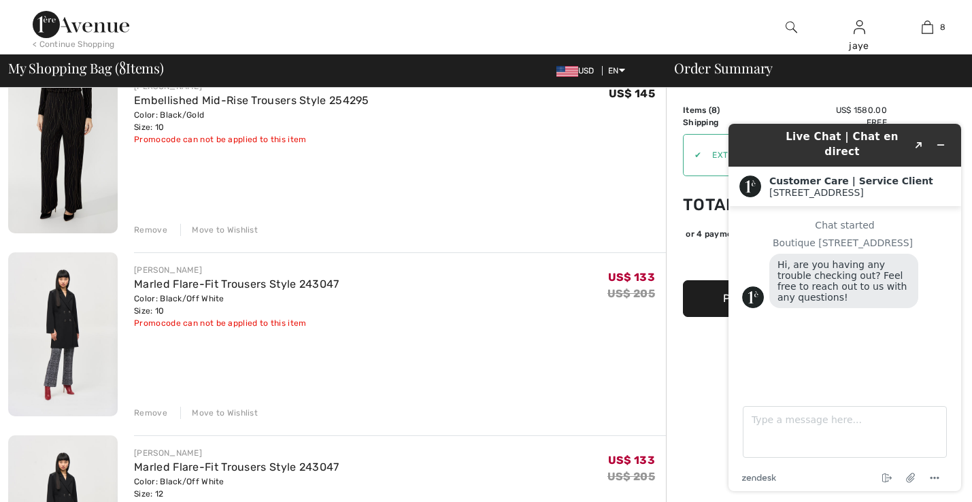
scroll to position [131, 0]
click at [943, 140] on icon "Minimize widget" at bounding box center [941, 145] width 10 height 10
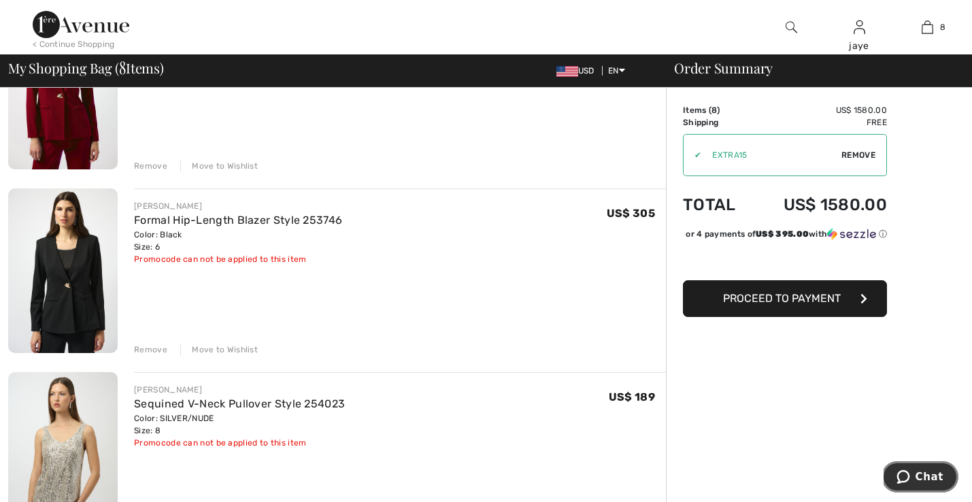
scroll to position [1118, 0]
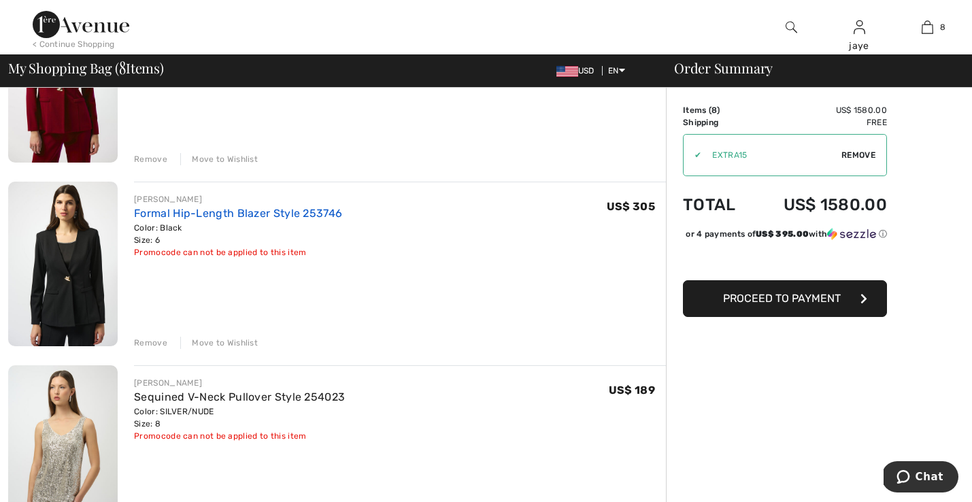
click at [324, 216] on link "Formal Hip-Length Blazer Style 253746" at bounding box center [238, 213] width 208 height 13
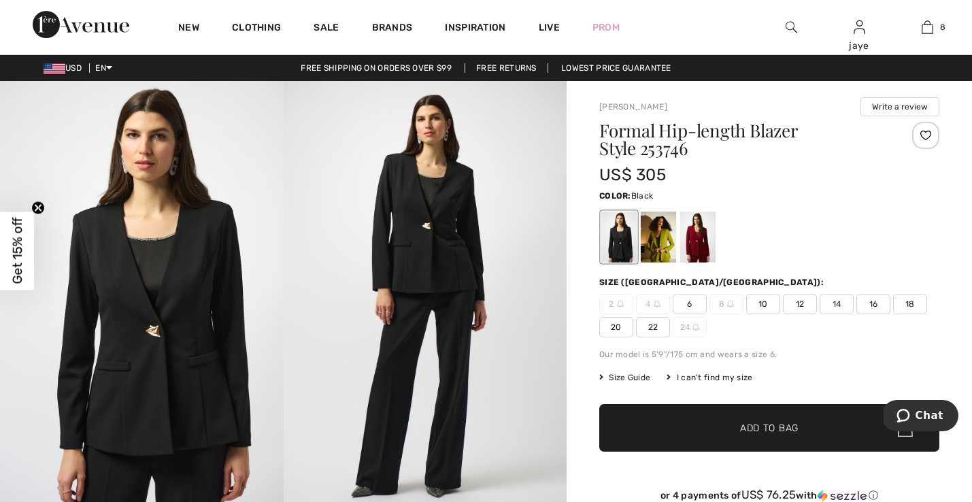
click at [517, 421] on img at bounding box center [426, 293] width 284 height 425
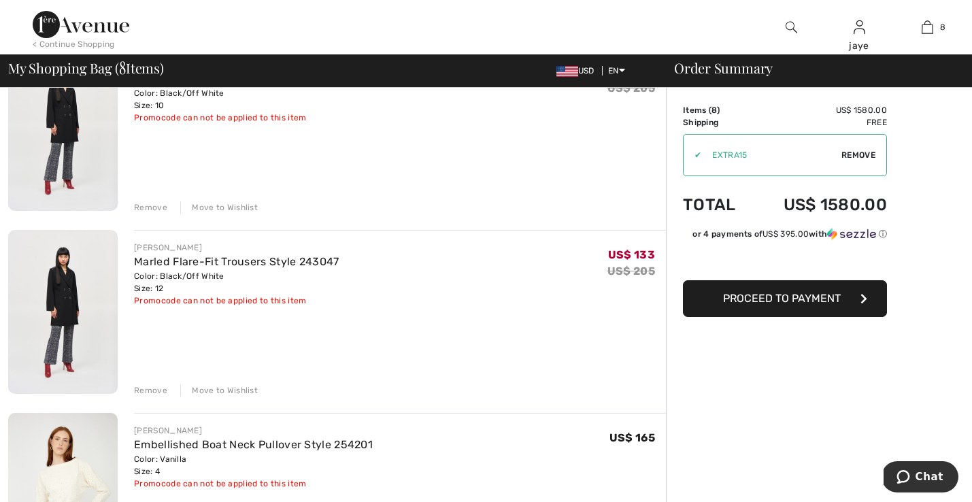
scroll to position [337, 0]
click at [227, 388] on div "Move to Wishlist" at bounding box center [219, 390] width 78 height 12
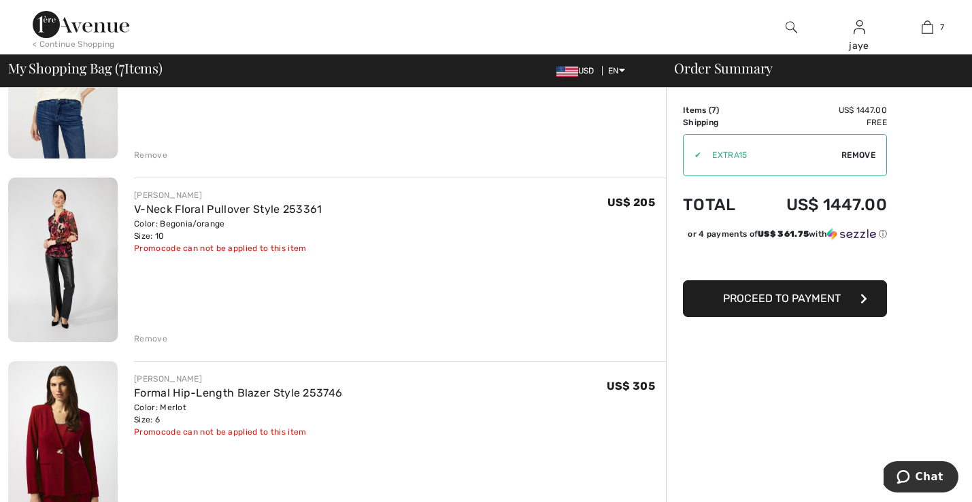
scroll to position [574, 0]
click at [158, 336] on div "Remove" at bounding box center [150, 337] width 33 height 12
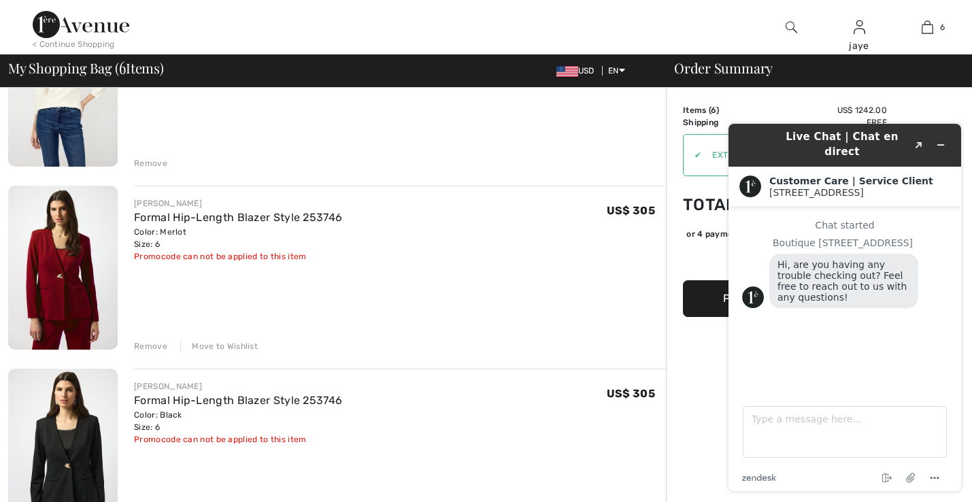
scroll to position [0, 0]
